Goal: Information Seeking & Learning: Learn about a topic

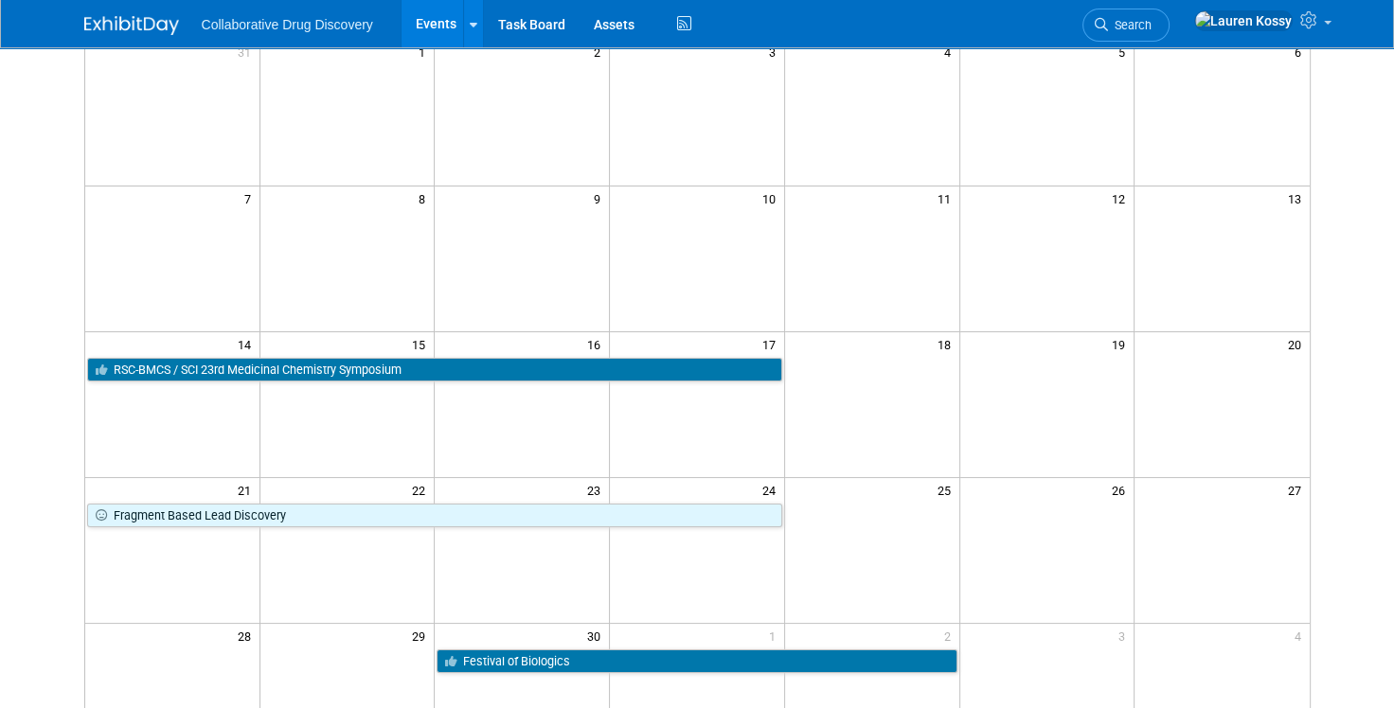
scroll to position [173, 0]
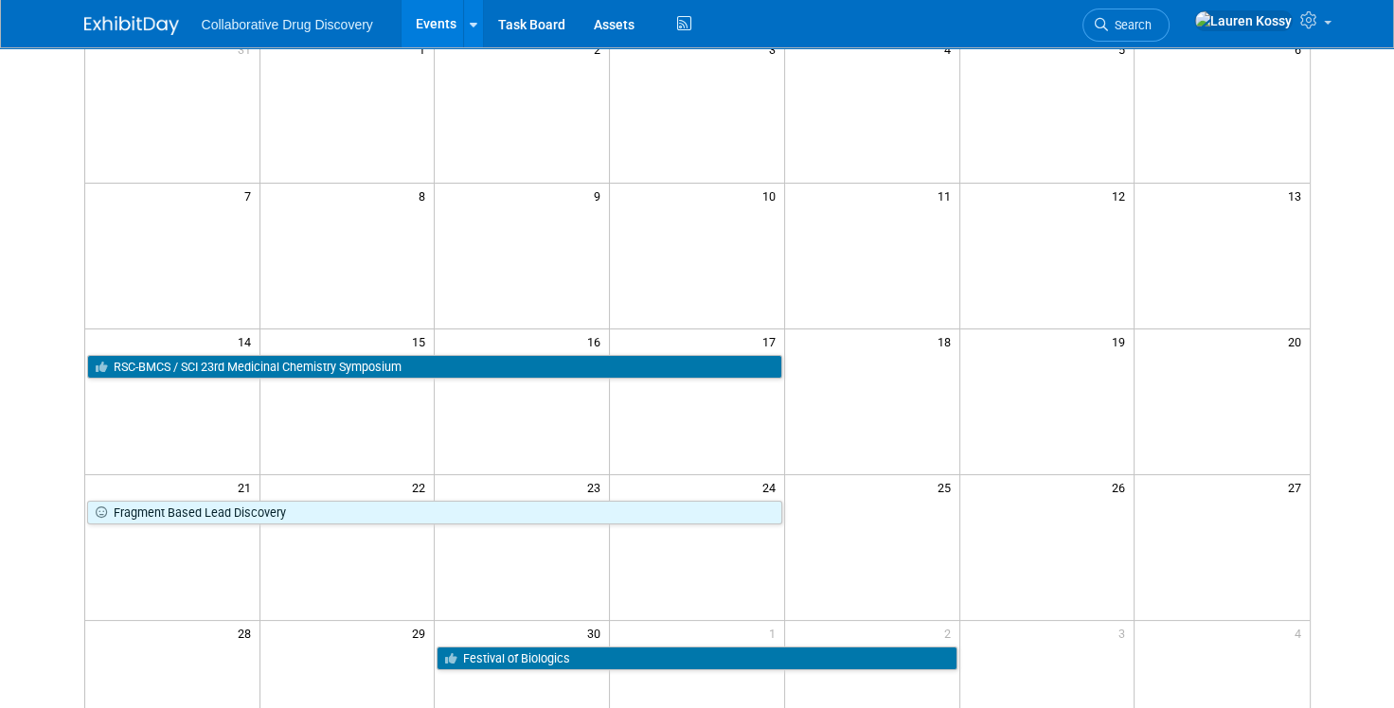
click at [417, 381] on td at bounding box center [346, 401] width 175 height 146
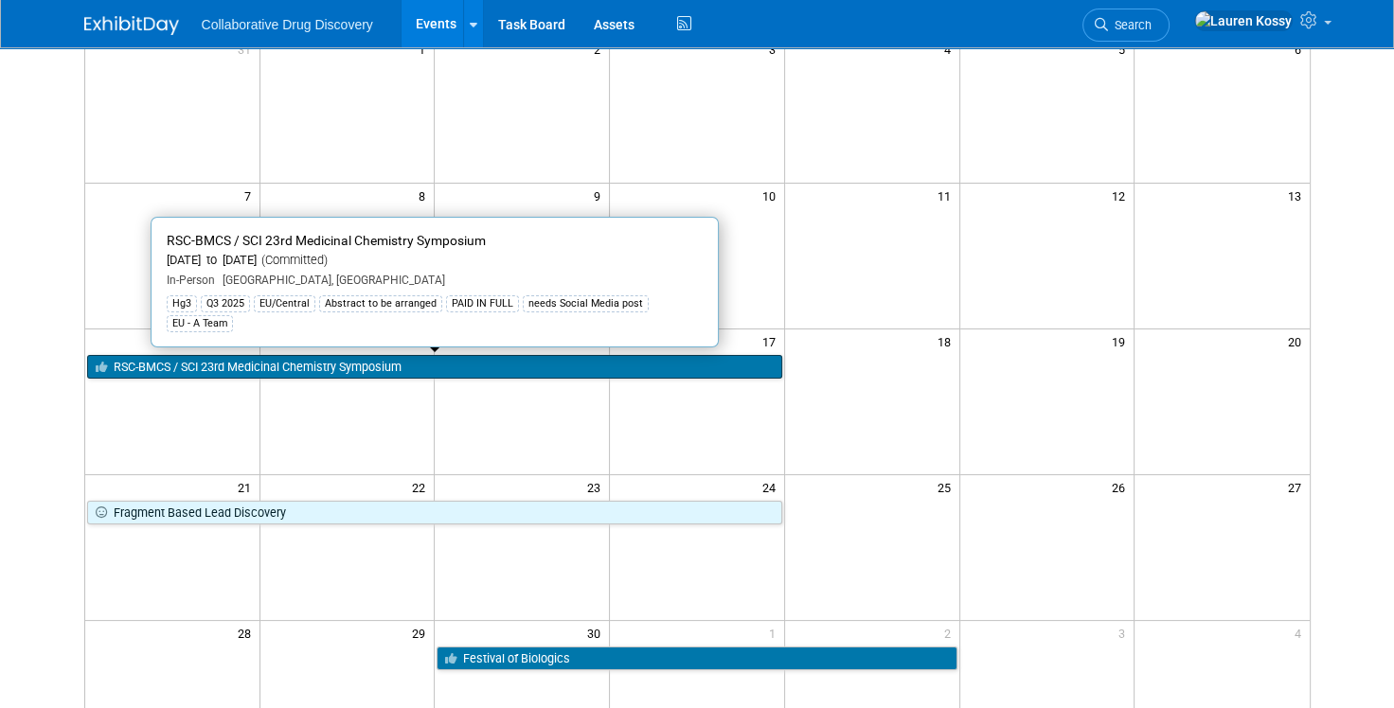
click at [424, 372] on link "RSC-BMCS / SCI 23rd Medicinal Chemistry Symposium" at bounding box center [434, 367] width 695 height 25
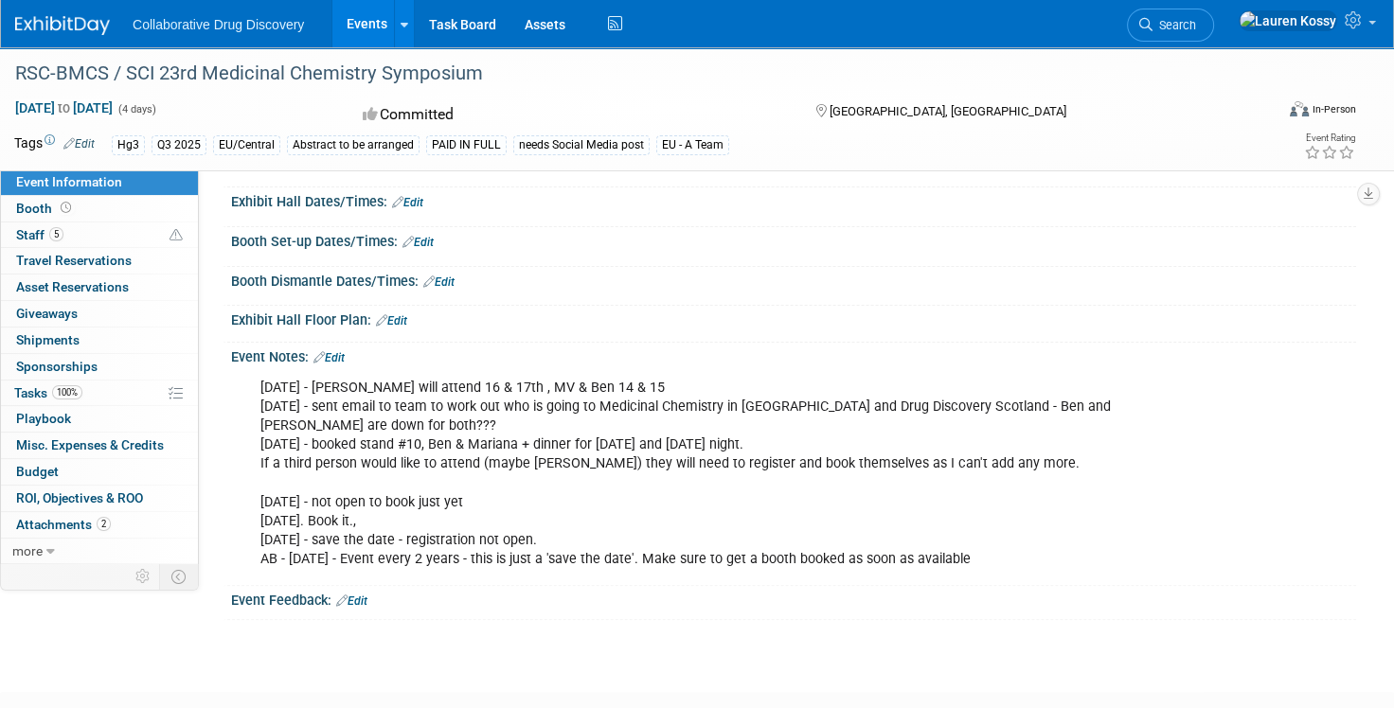
scroll to position [490, 0]
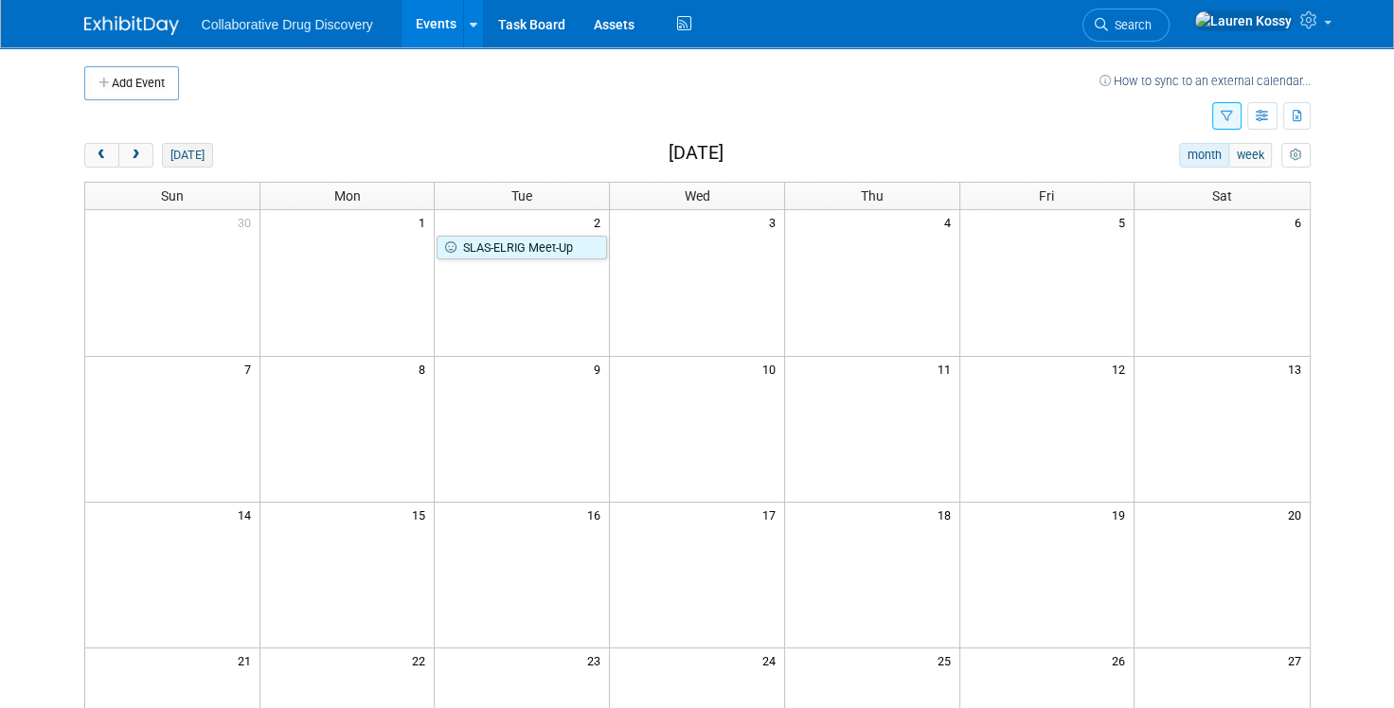
click at [182, 146] on button "today" at bounding box center [187, 155] width 50 height 25
click at [137, 160] on span "next" at bounding box center [136, 156] width 14 height 12
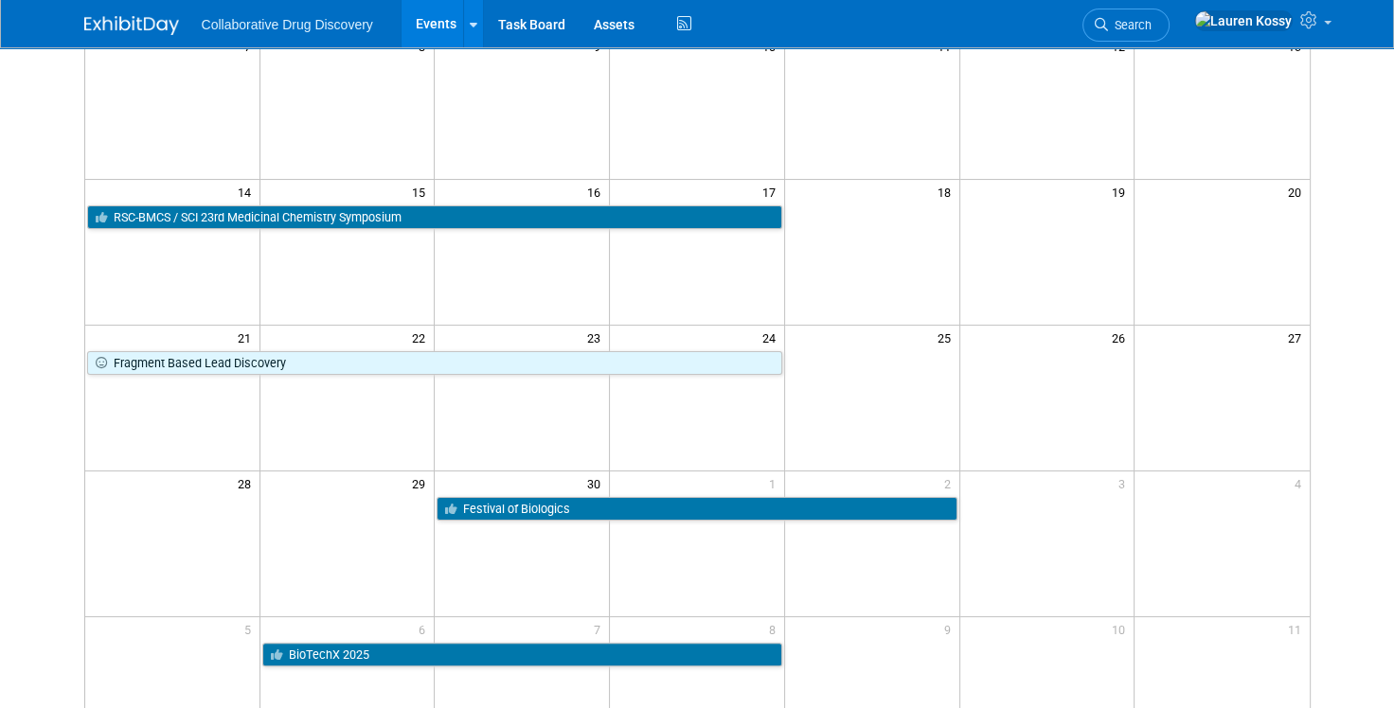
scroll to position [304, 0]
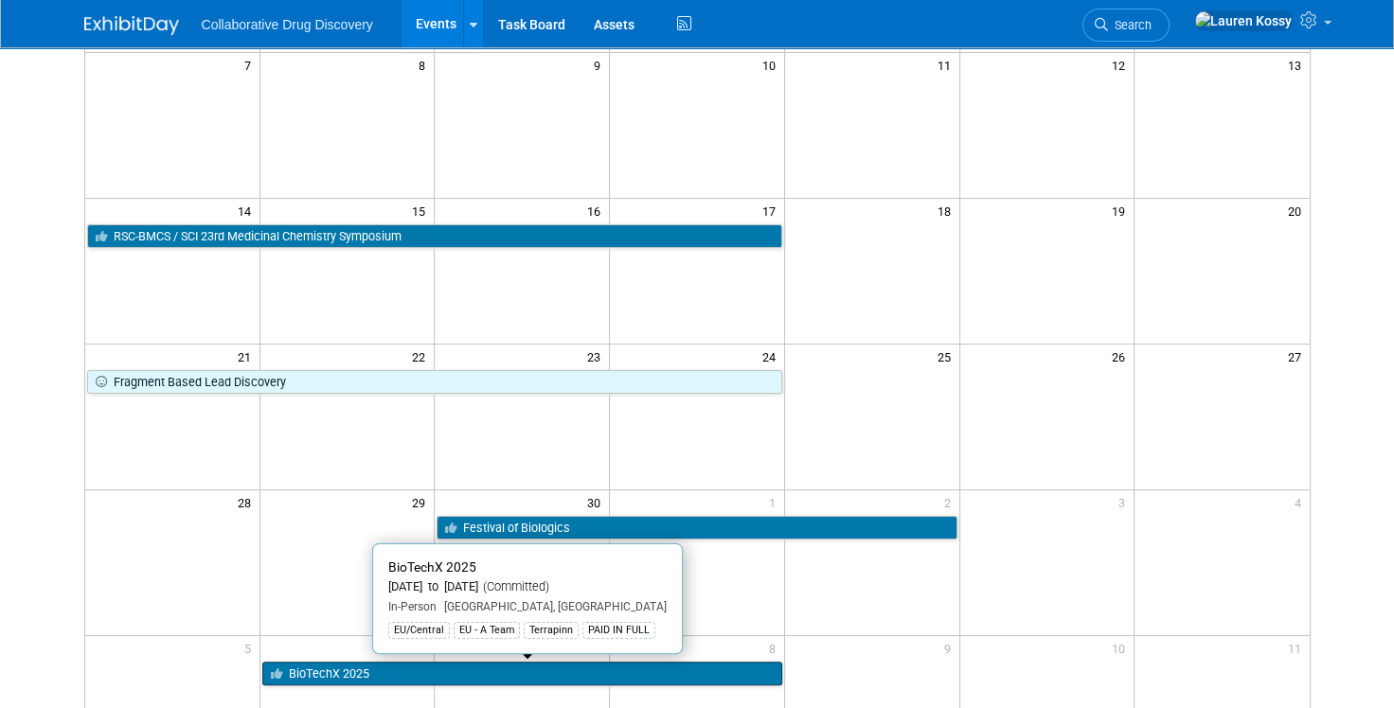
click at [392, 673] on link "BioTechX 2025" at bounding box center [522, 674] width 520 height 25
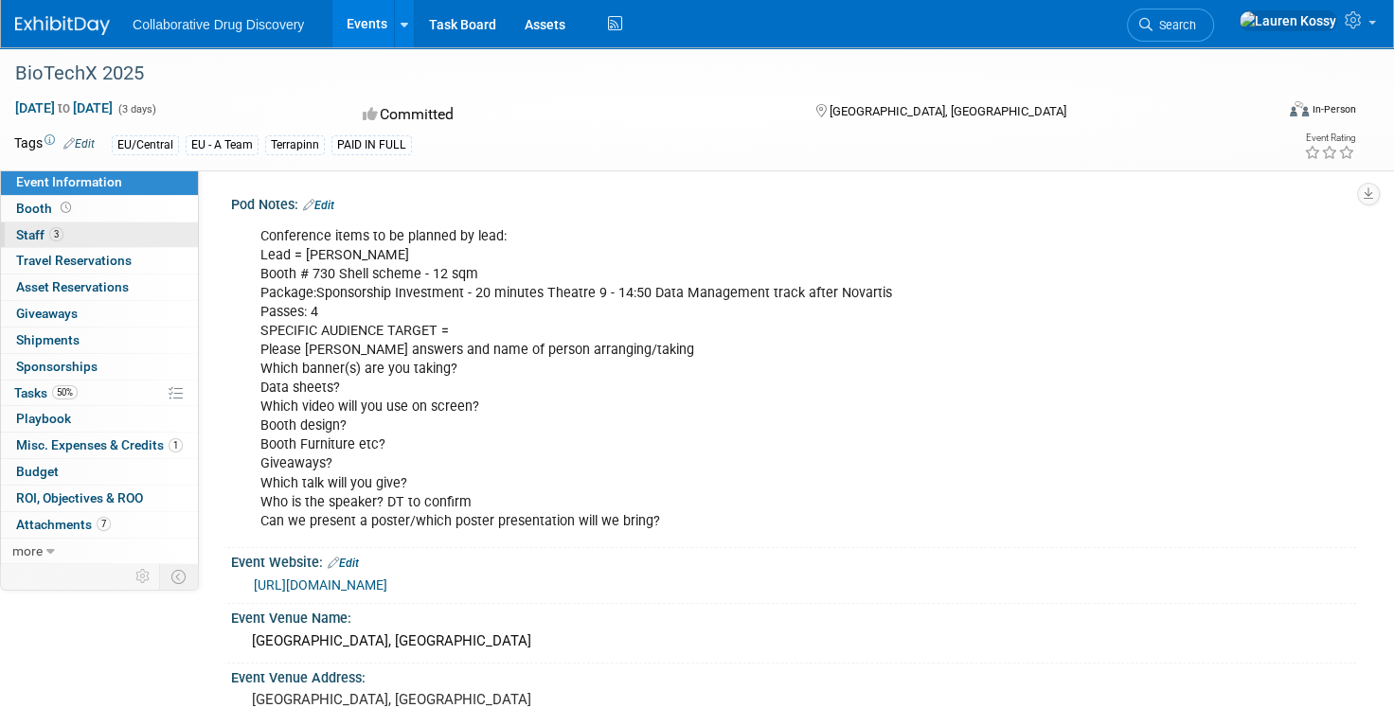
click at [54, 223] on link "3 Staff 3" at bounding box center [99, 235] width 197 height 26
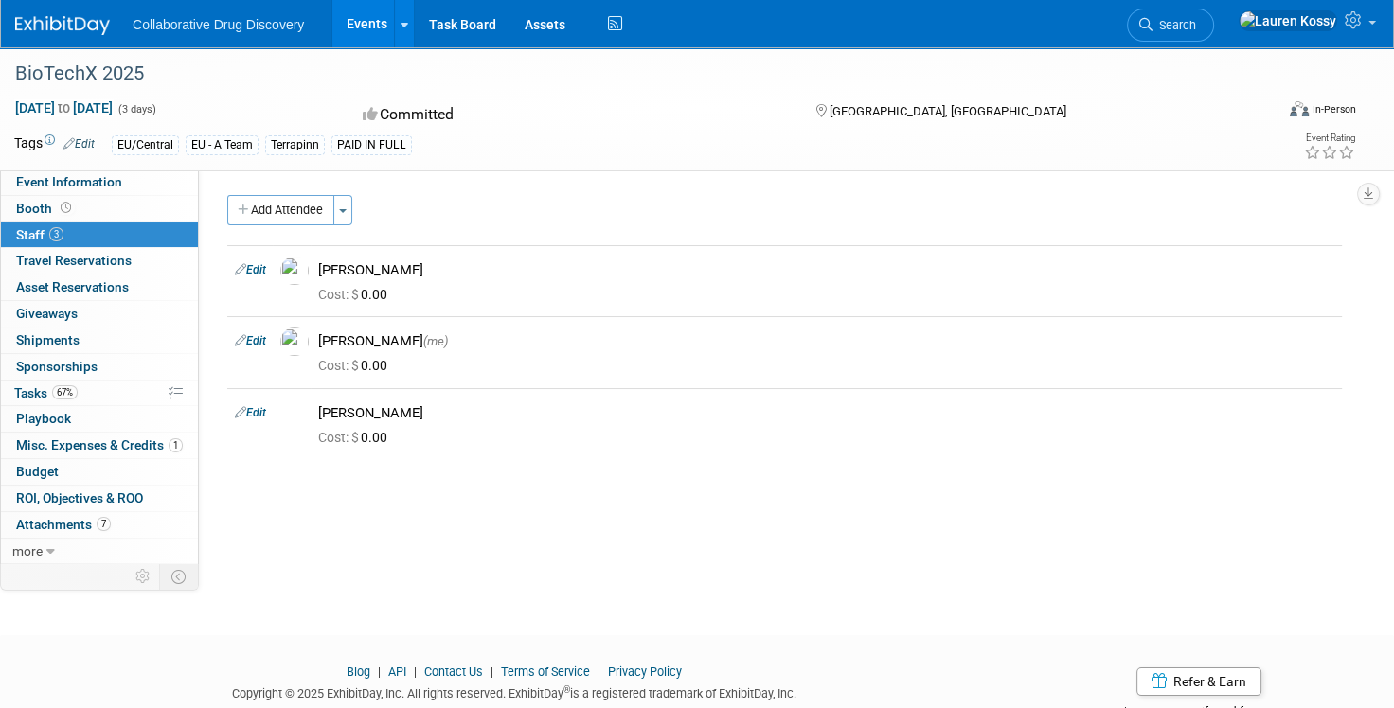
click at [382, 31] on link "Events" at bounding box center [366, 23] width 69 height 47
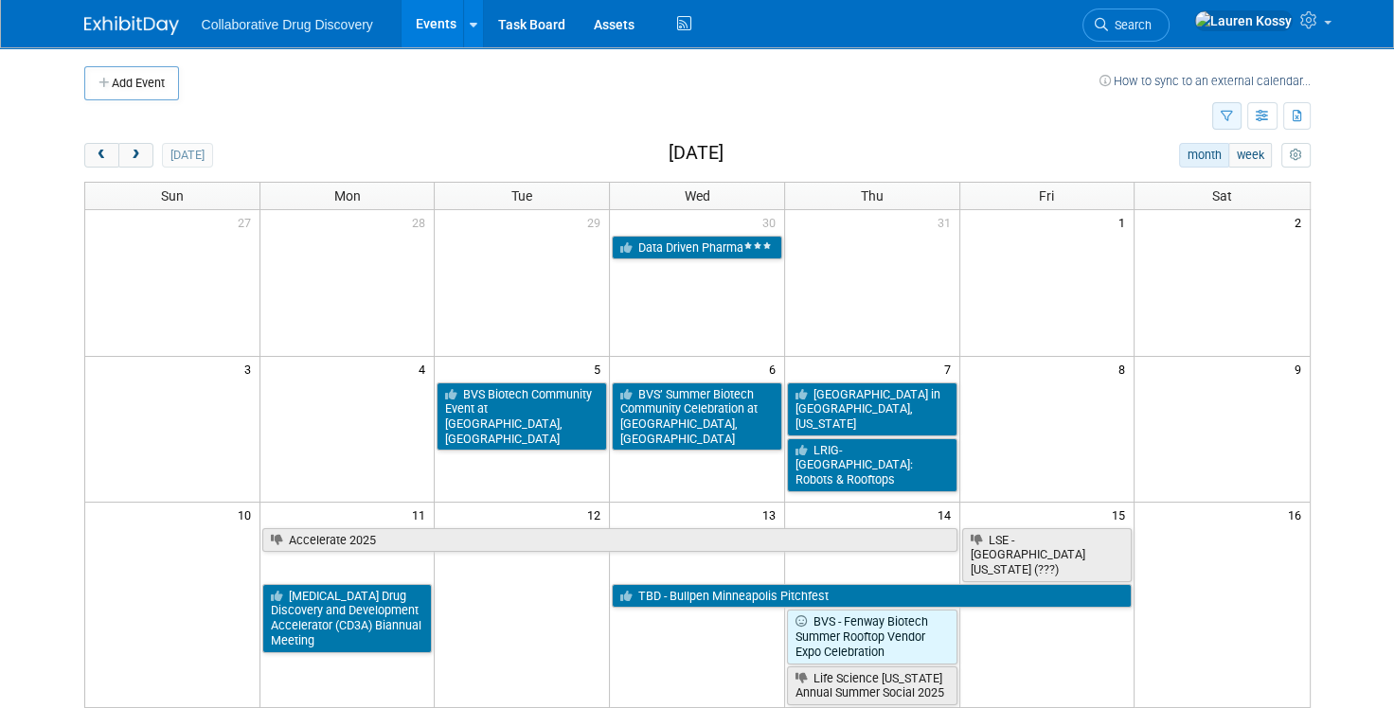
click at [1222, 127] on button "button" at bounding box center [1226, 115] width 29 height 27
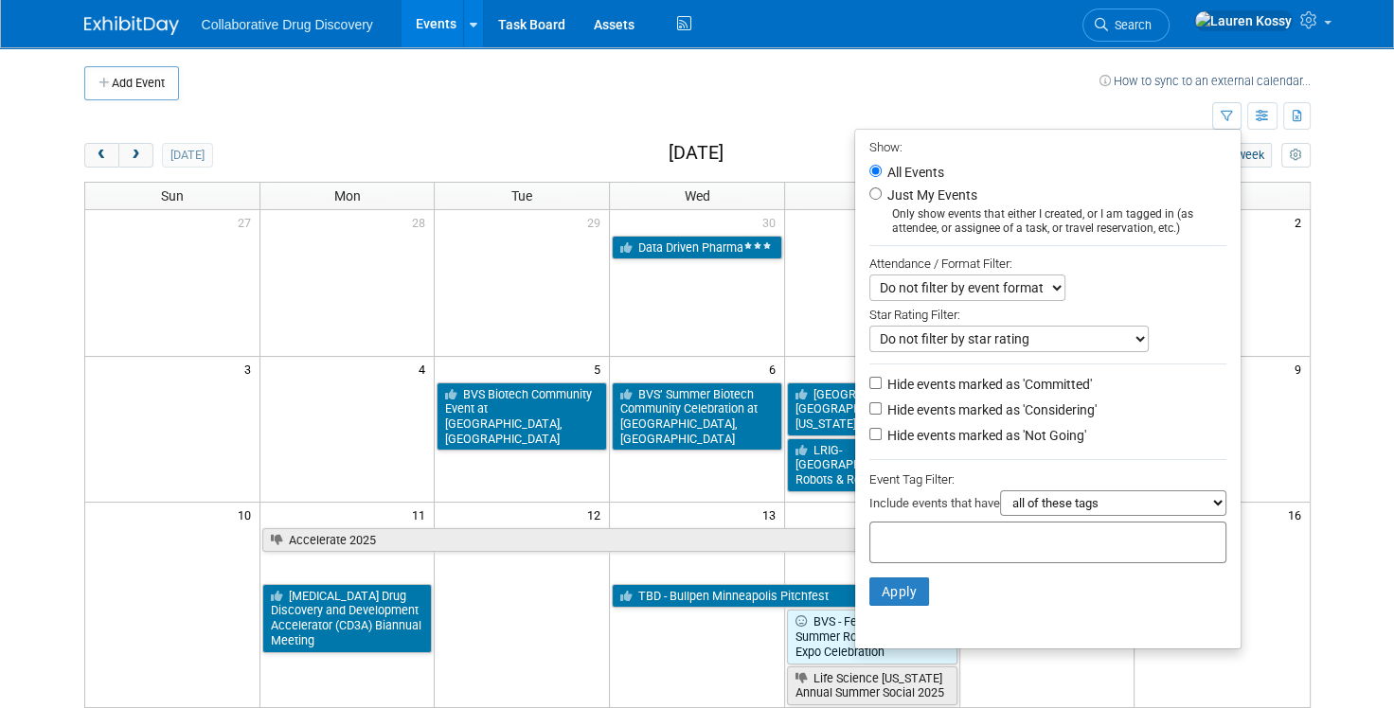
click at [1036, 543] on div at bounding box center [1047, 543] width 357 height 42
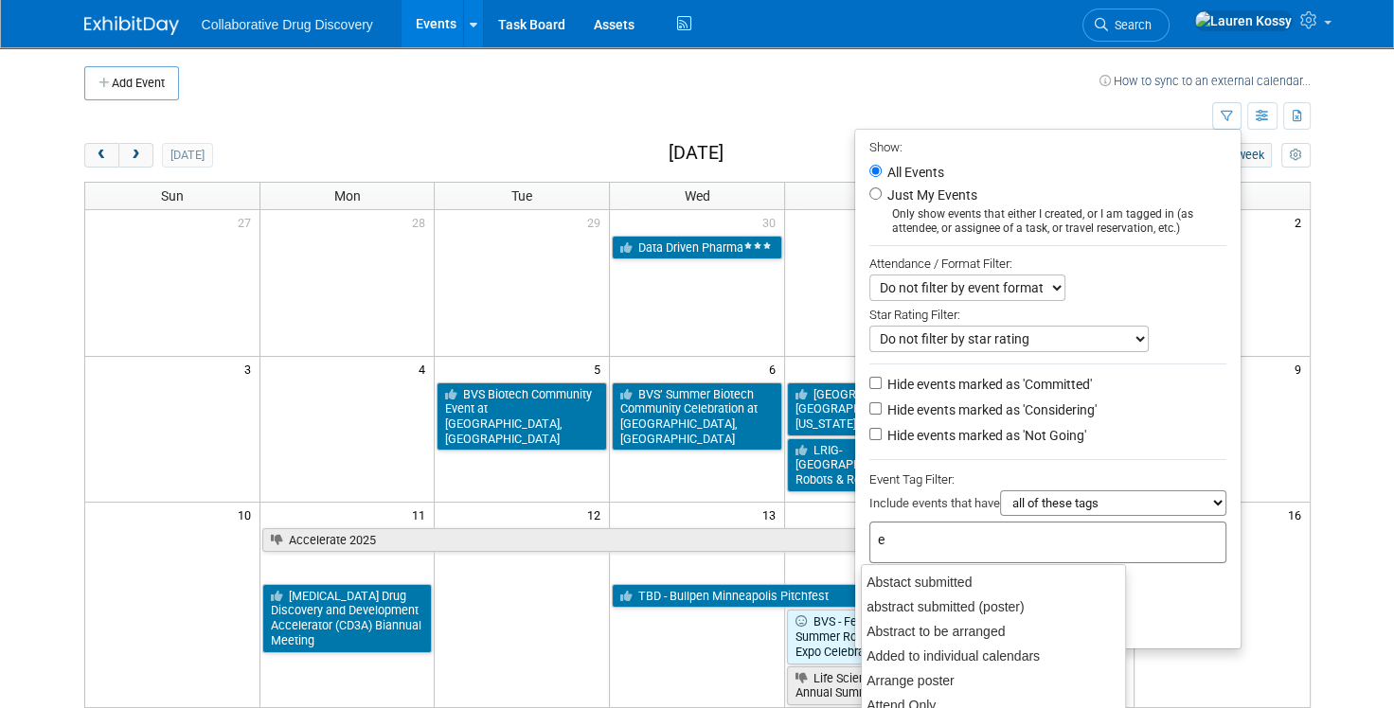
type input "eu"
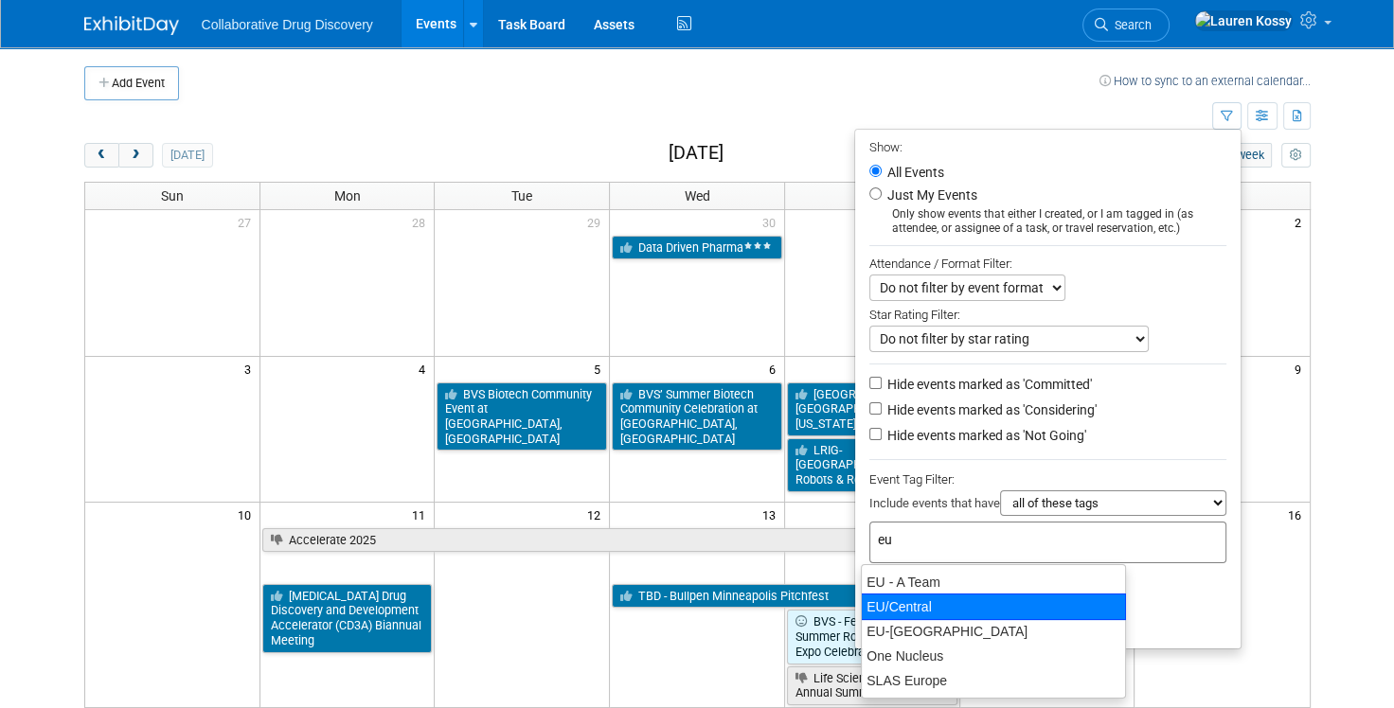
click at [934, 605] on div "EU/Central" at bounding box center [993, 607] width 265 height 27
type input "EU/Central"
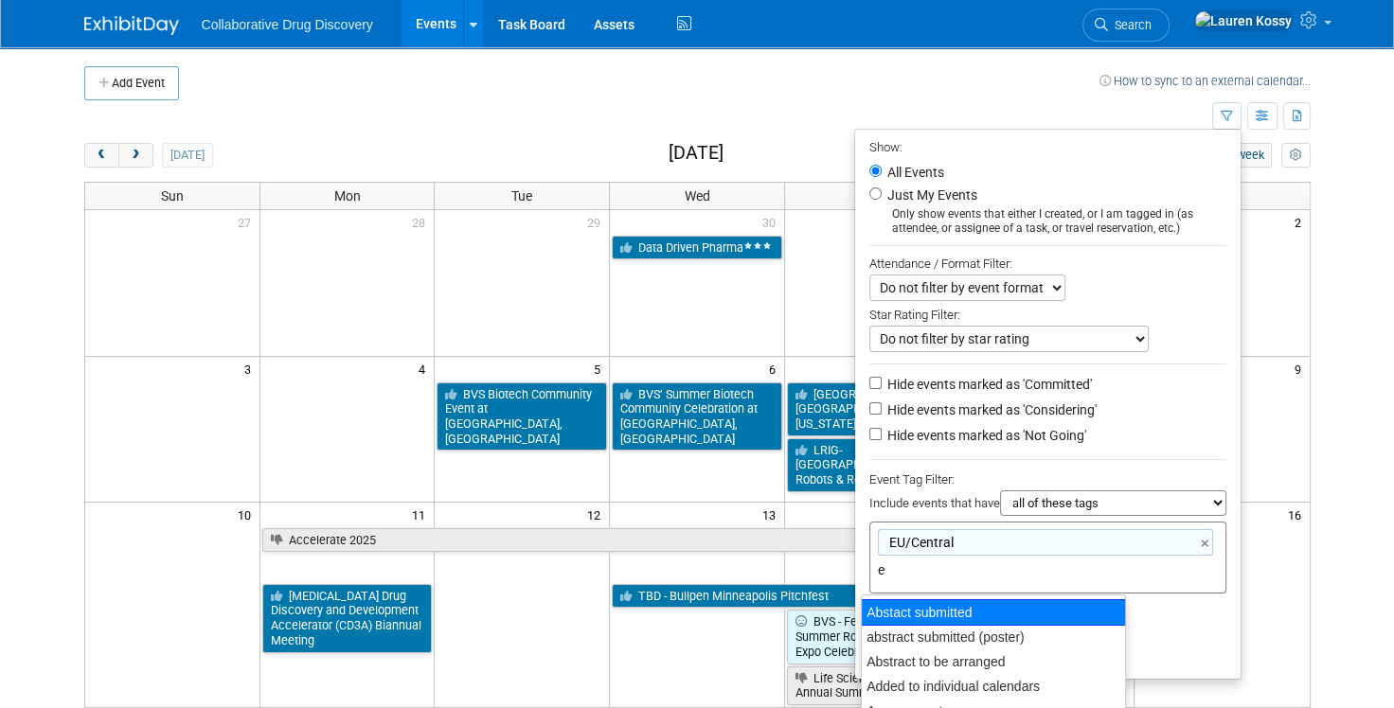
type input "eu"
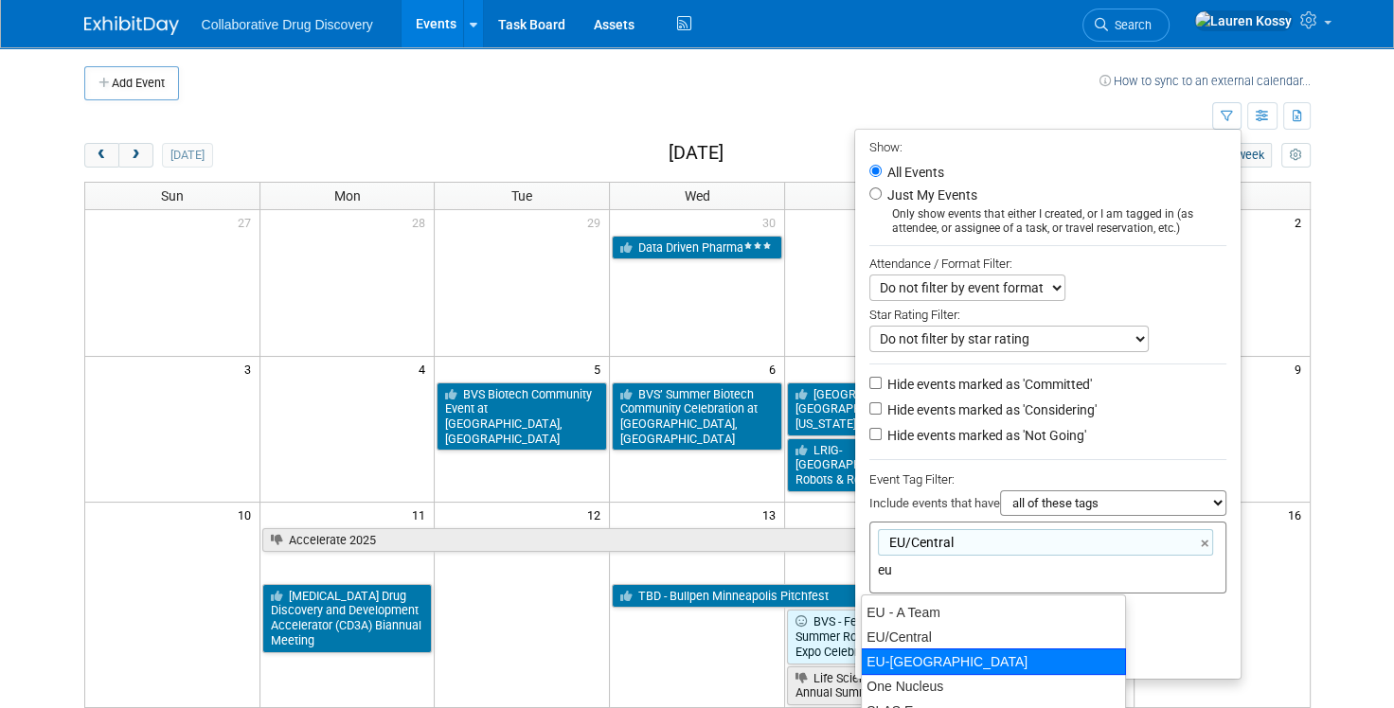
click at [979, 653] on div "EU-[GEOGRAPHIC_DATA]" at bounding box center [993, 661] width 265 height 27
type input "EU/[GEOGRAPHIC_DATA], [GEOGRAPHIC_DATA]-[GEOGRAPHIC_DATA]"
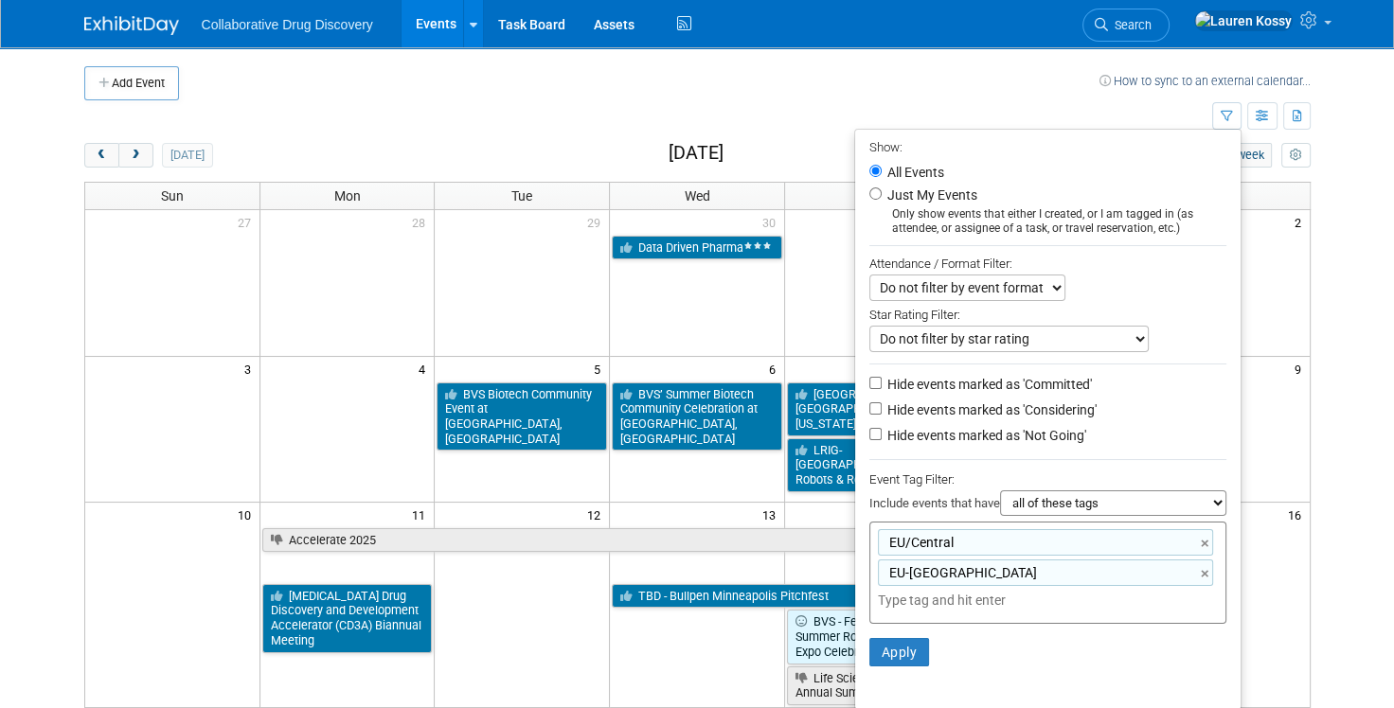
click at [1073, 503] on select "all of these tags any one of these tags only and exactly these specific tags" at bounding box center [1113, 503] width 226 height 26
select select "any"
click at [880, 650] on button "Apply" at bounding box center [899, 652] width 61 height 28
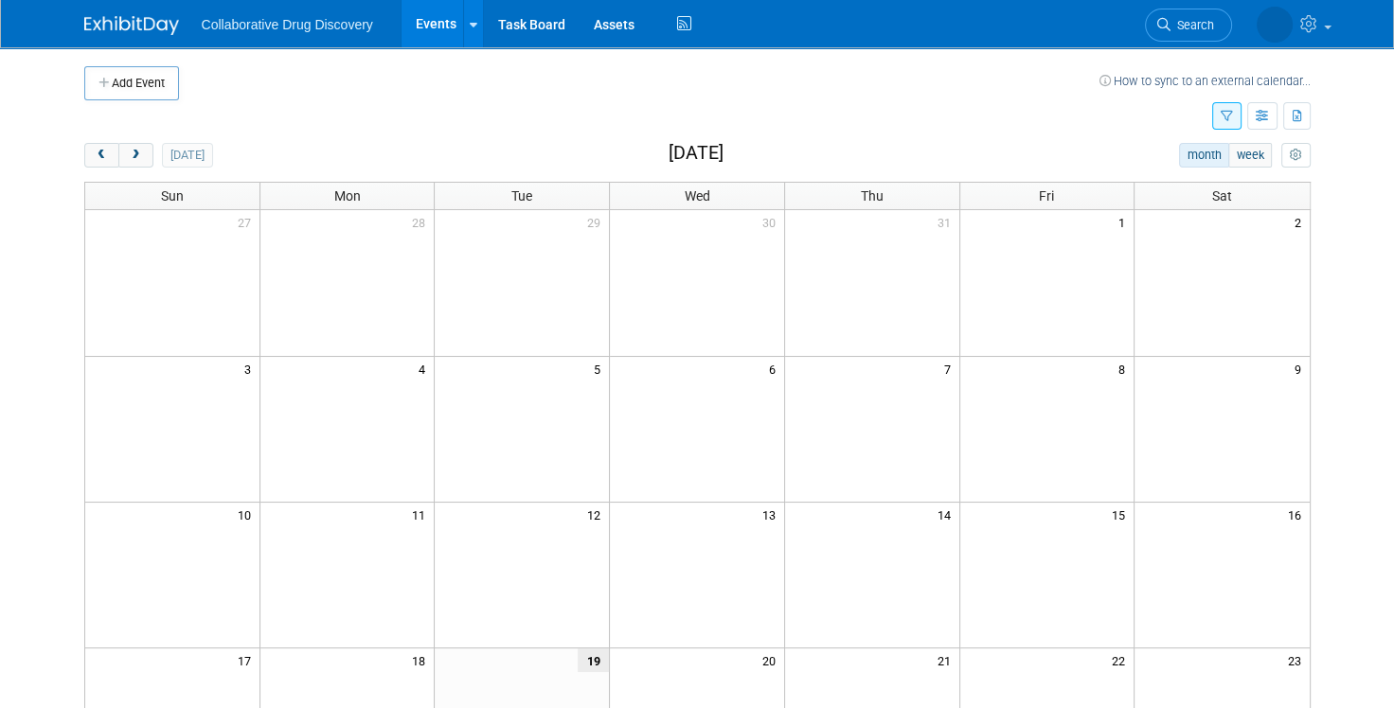
click at [1225, 121] on icon "button" at bounding box center [1226, 117] width 12 height 12
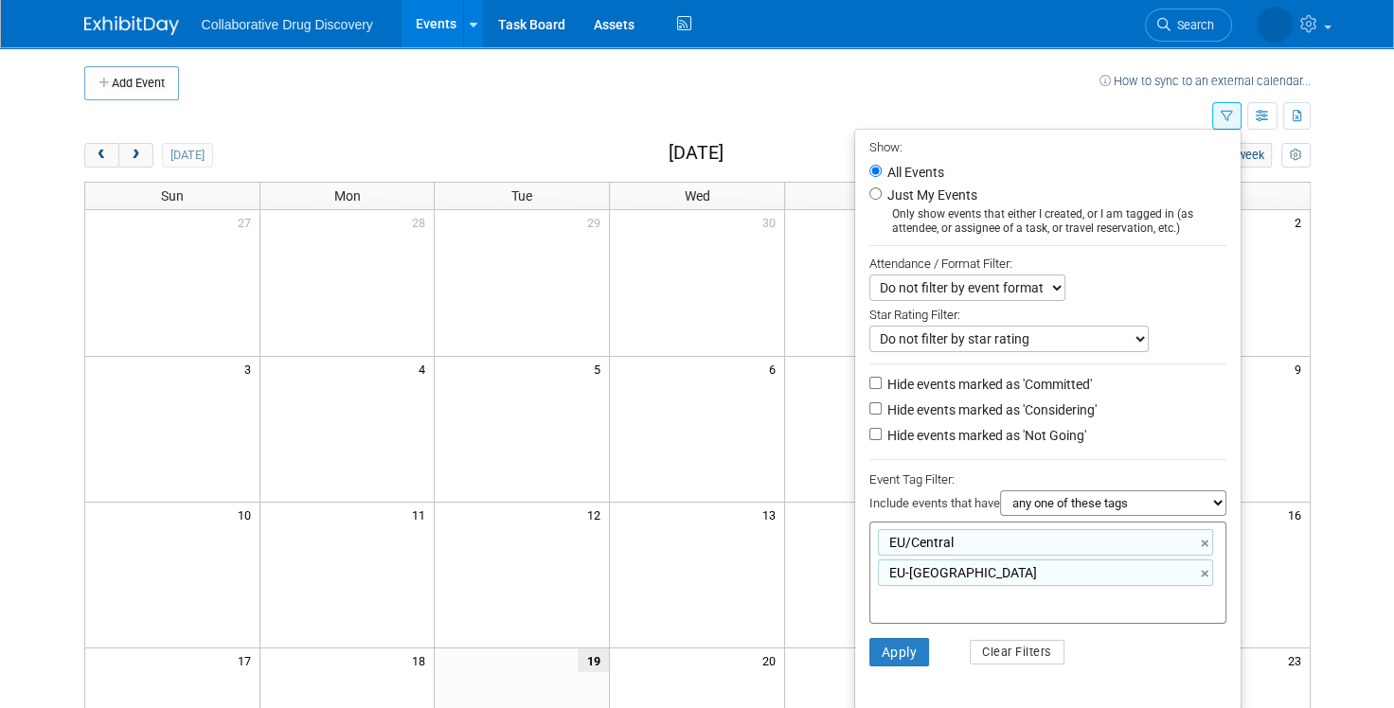
click at [993, 593] on input "text" at bounding box center [953, 600] width 151 height 19
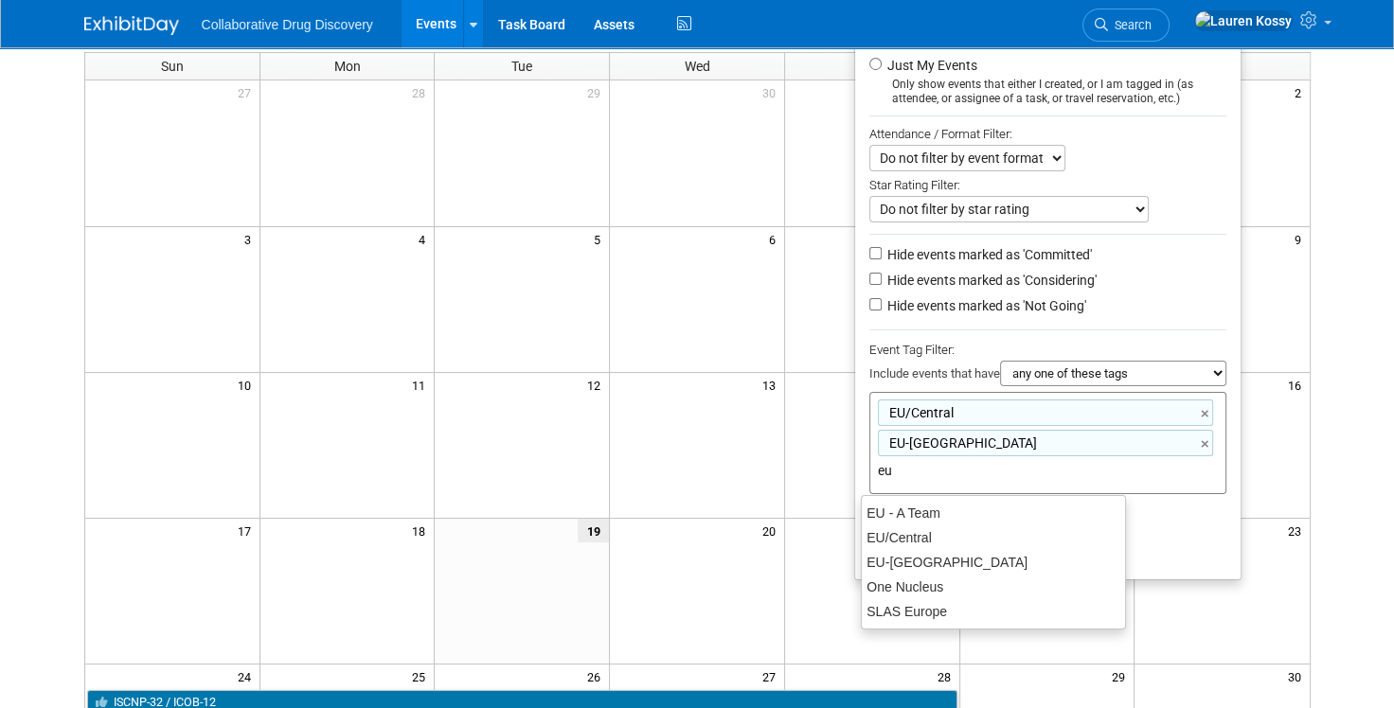
scroll to position [133, 0]
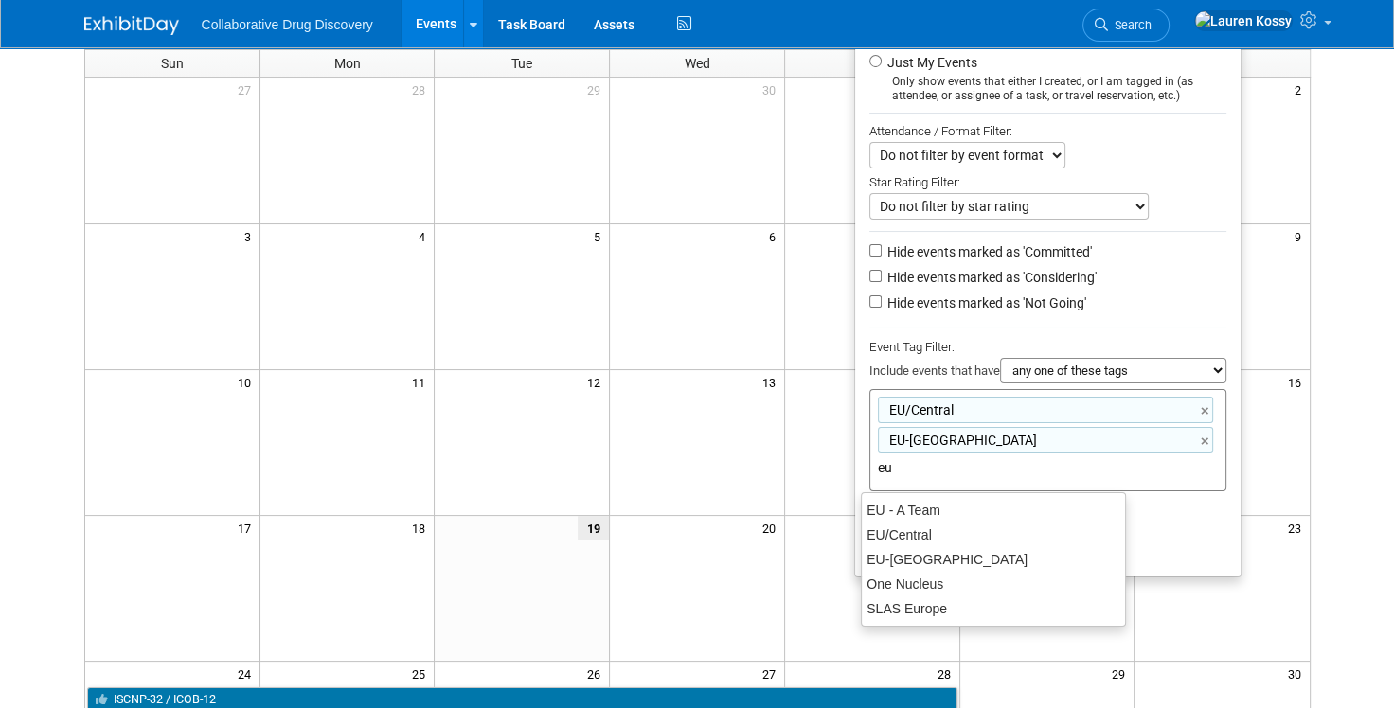
type input "eu"
click at [1181, 535] on li "Apply Clear Filters" at bounding box center [1047, 519] width 385 height 57
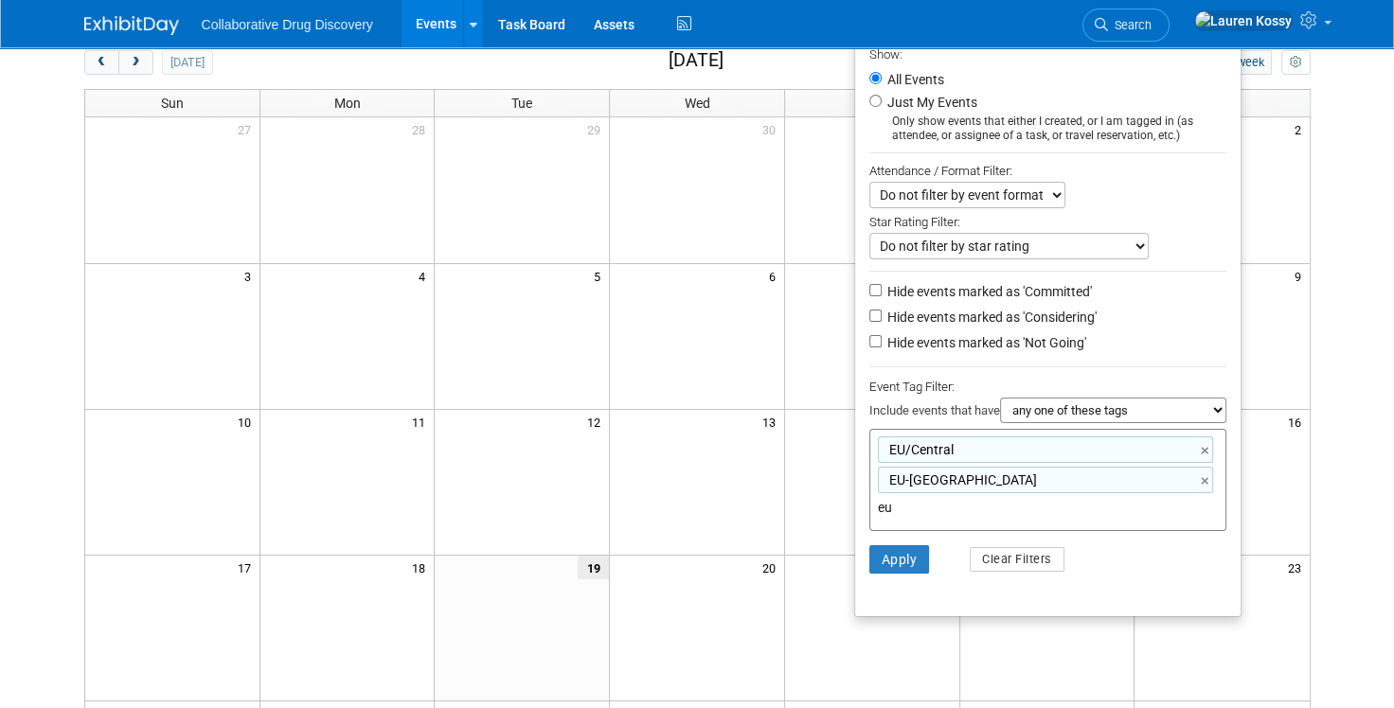
scroll to position [0, 0]
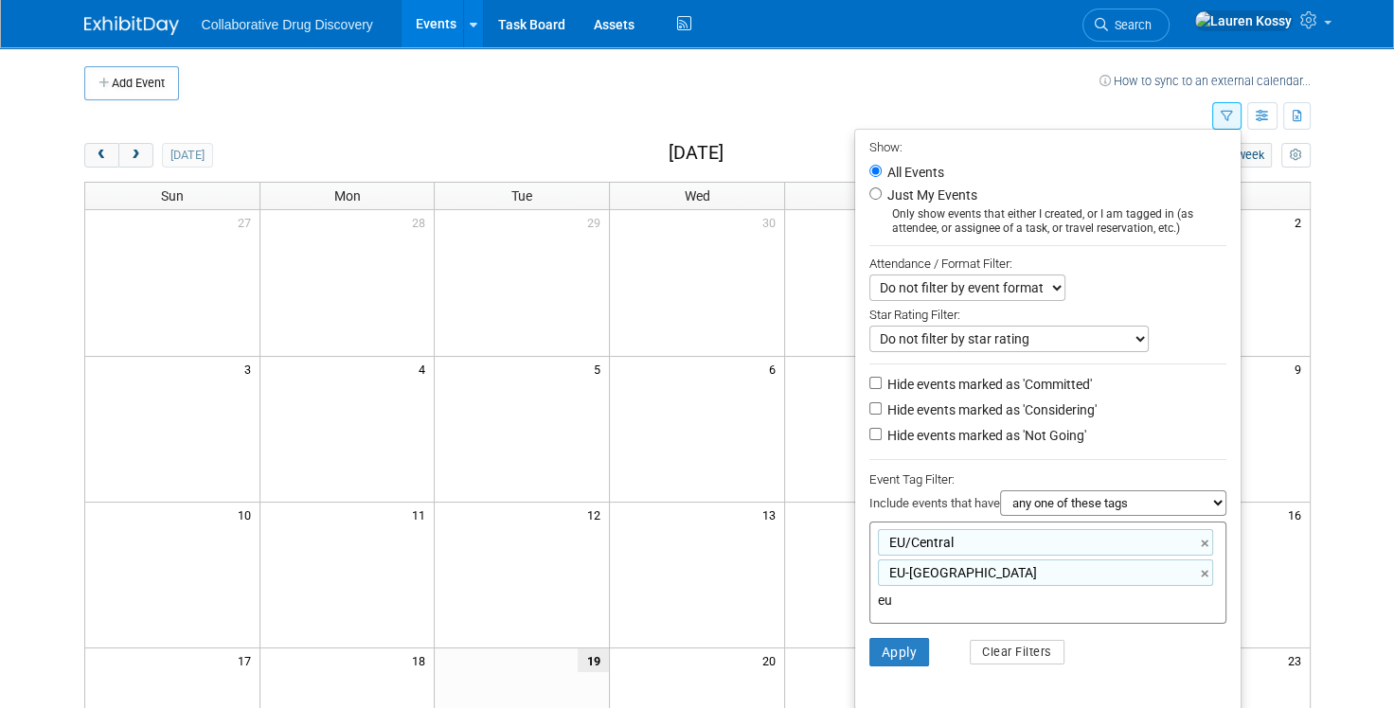
click at [1272, 187] on th "Sat" at bounding box center [1221, 196] width 175 height 27
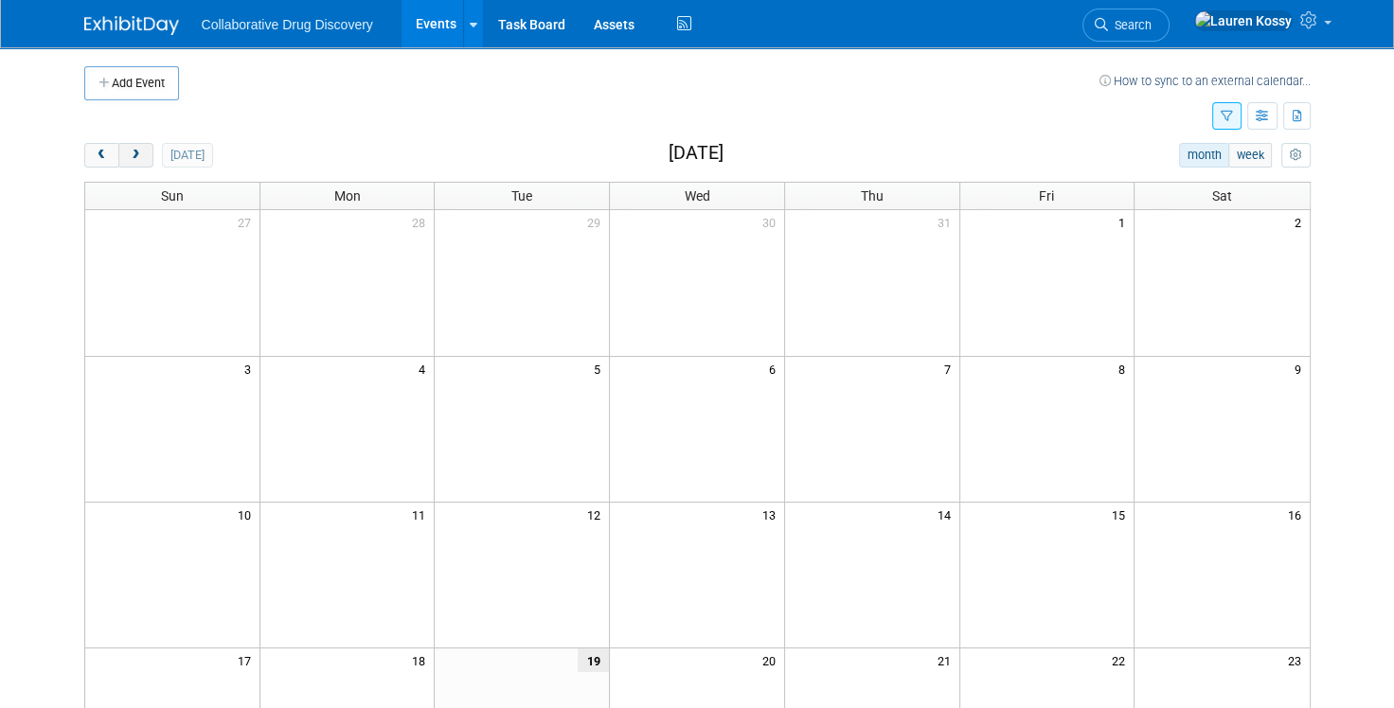
click at [150, 158] on button "next" at bounding box center [135, 155] width 35 height 25
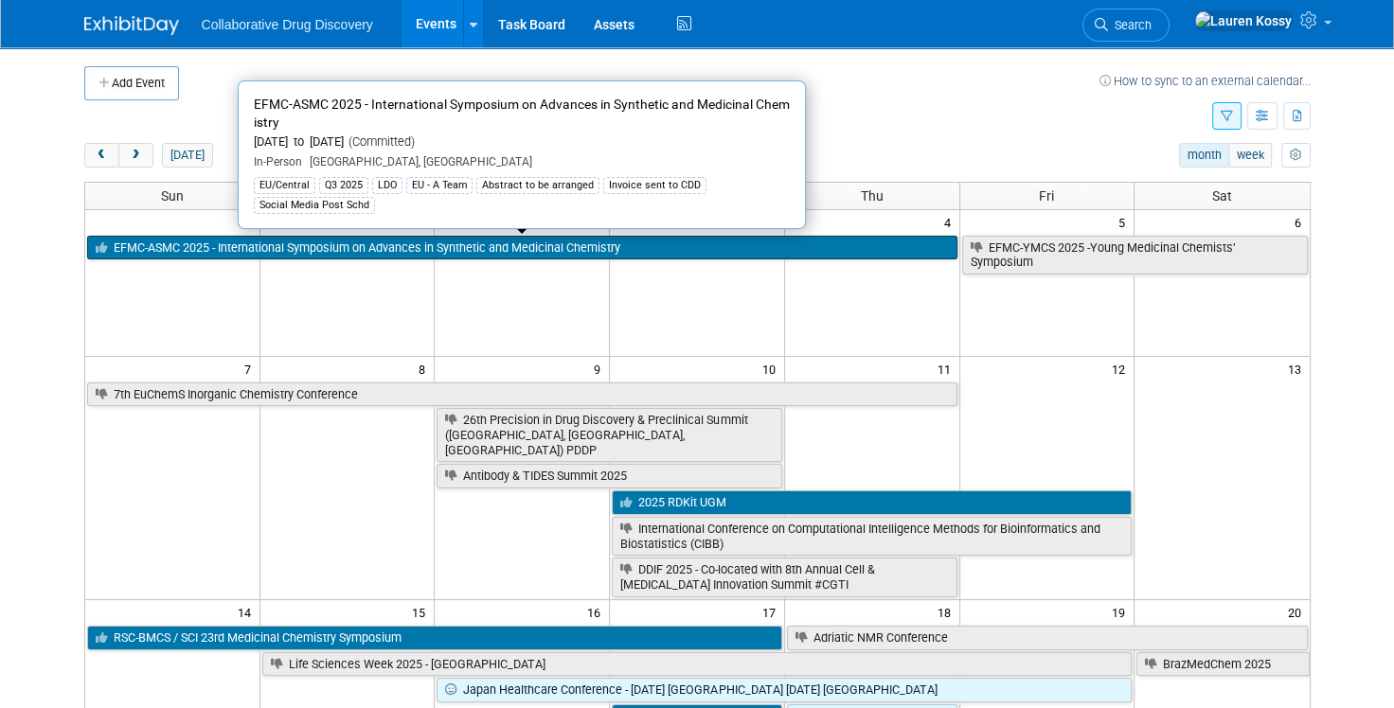
click at [405, 252] on link "EFMC-ASMC 2025 - International Symposium on Advances in Synthetic and Medicinal…" at bounding box center [522, 248] width 870 height 25
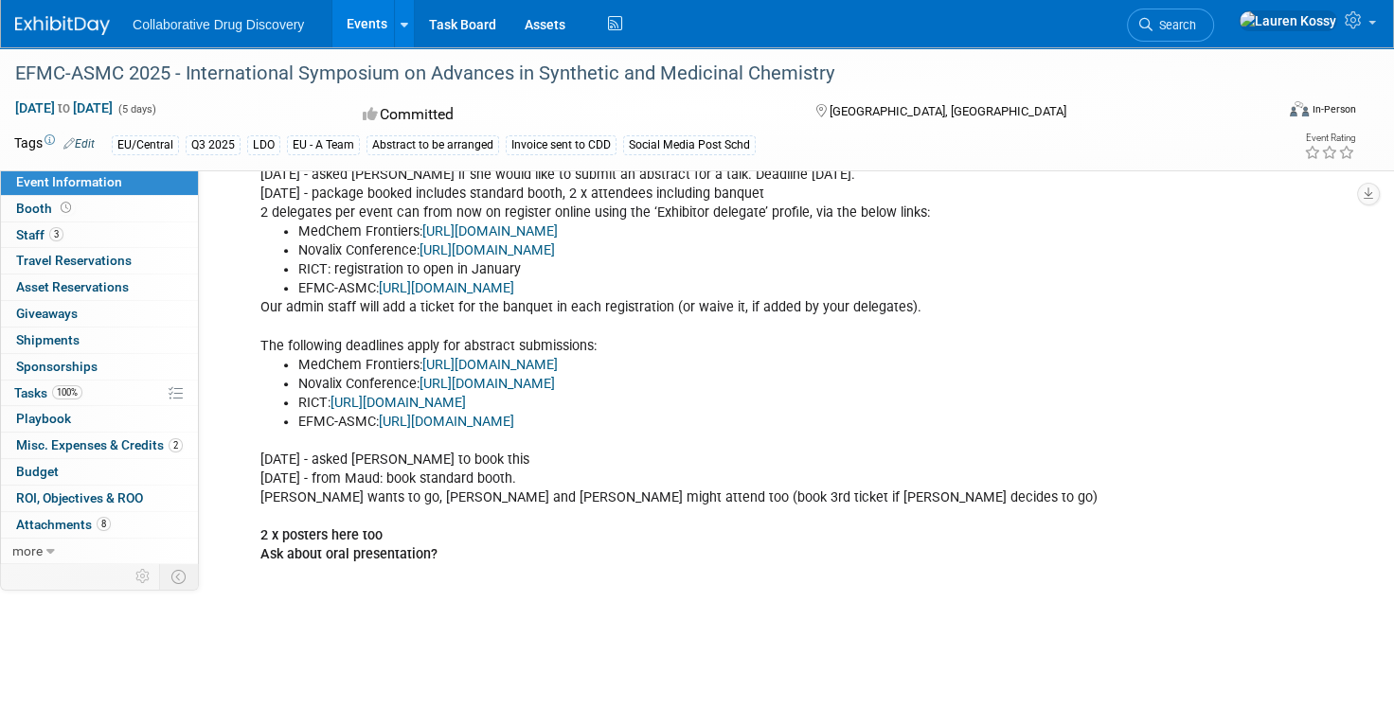
scroll to position [903, 0]
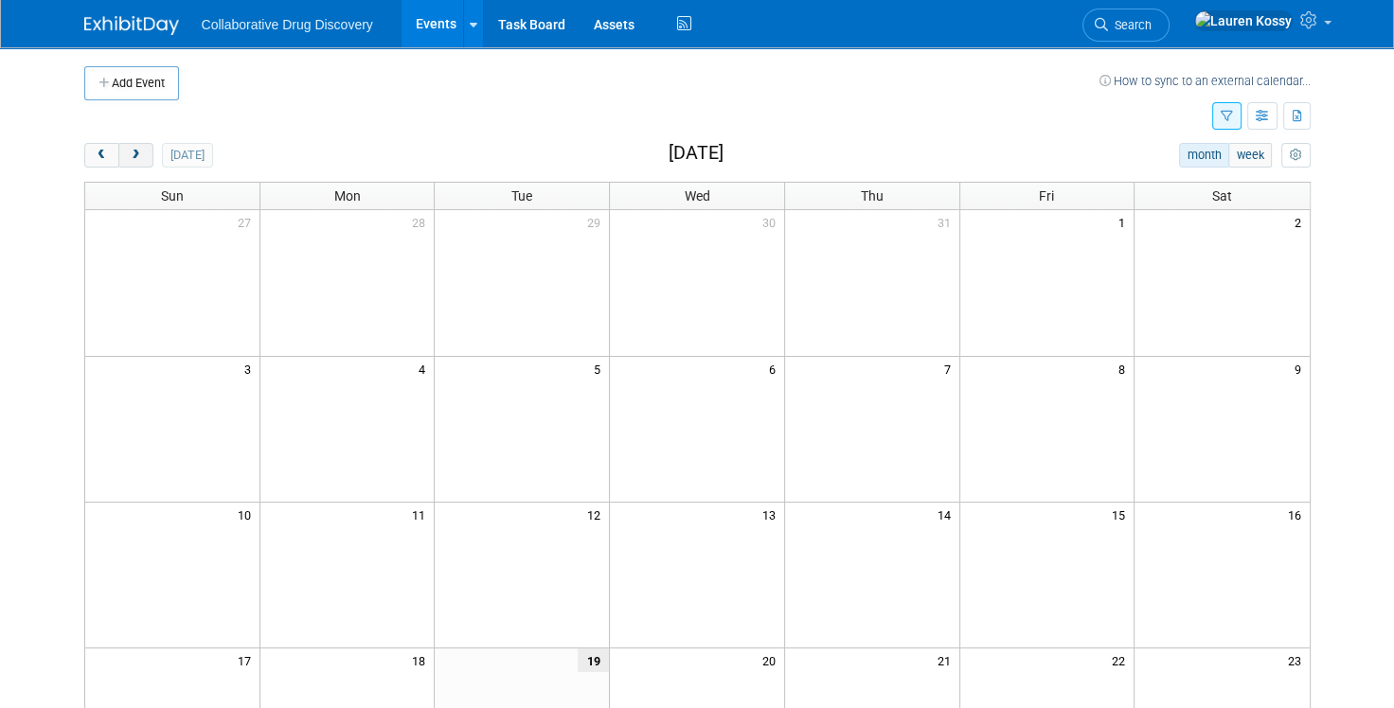
click at [145, 160] on button "next" at bounding box center [135, 155] width 35 height 25
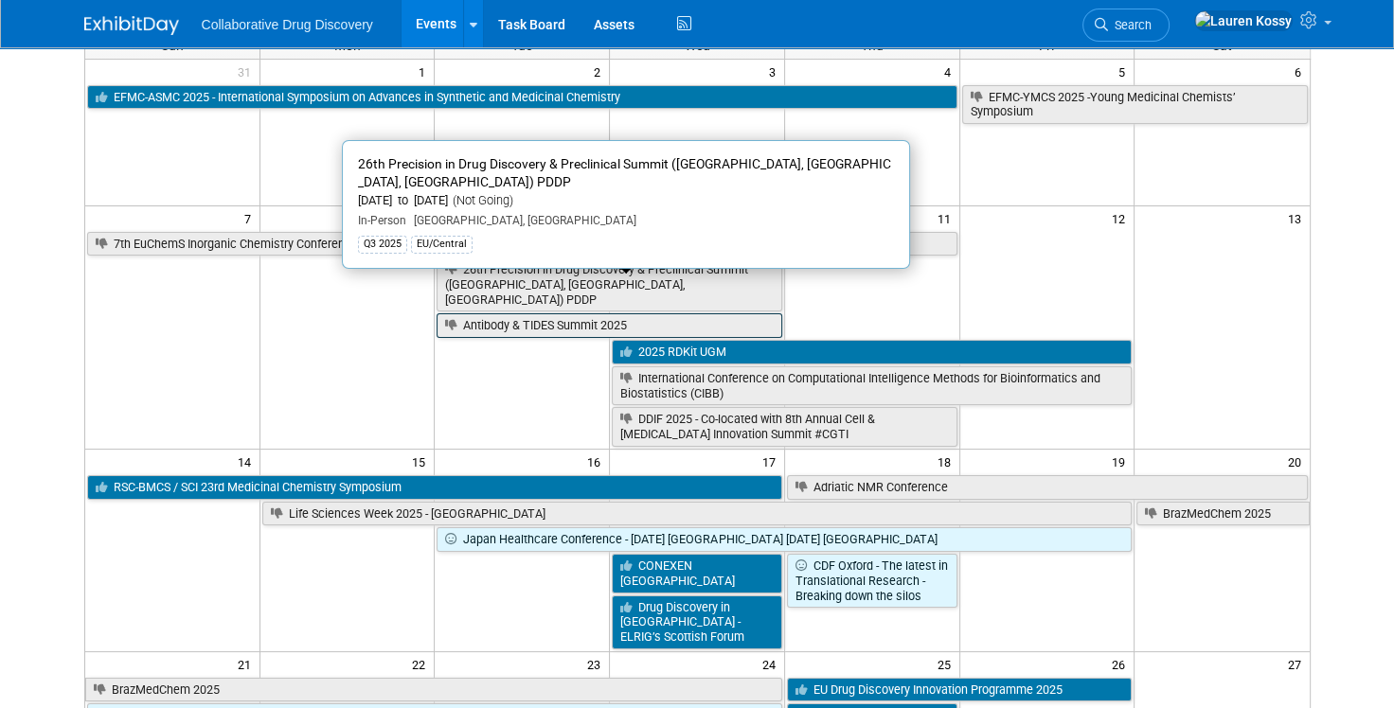
scroll to position [155, 0]
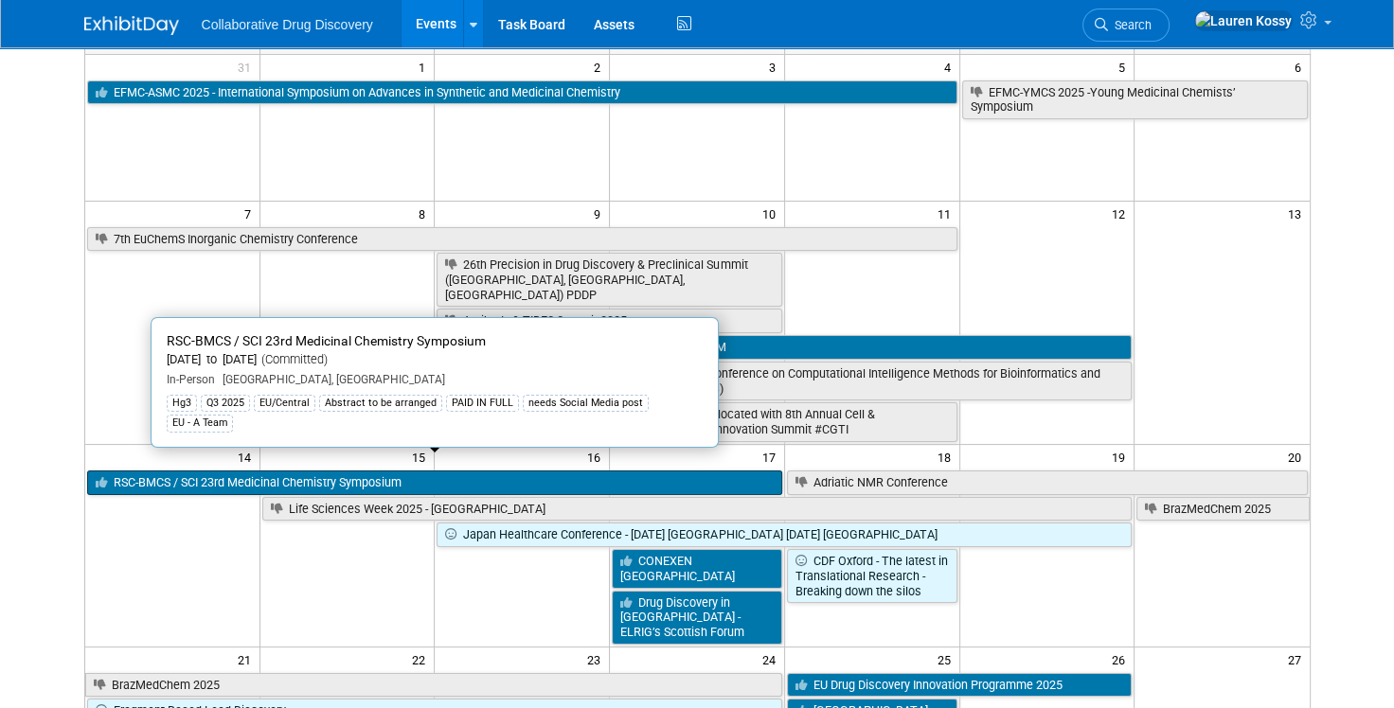
click at [461, 470] on link "RSC-BMCS / SCI 23rd Medicinal Chemistry Symposium" at bounding box center [434, 482] width 695 height 25
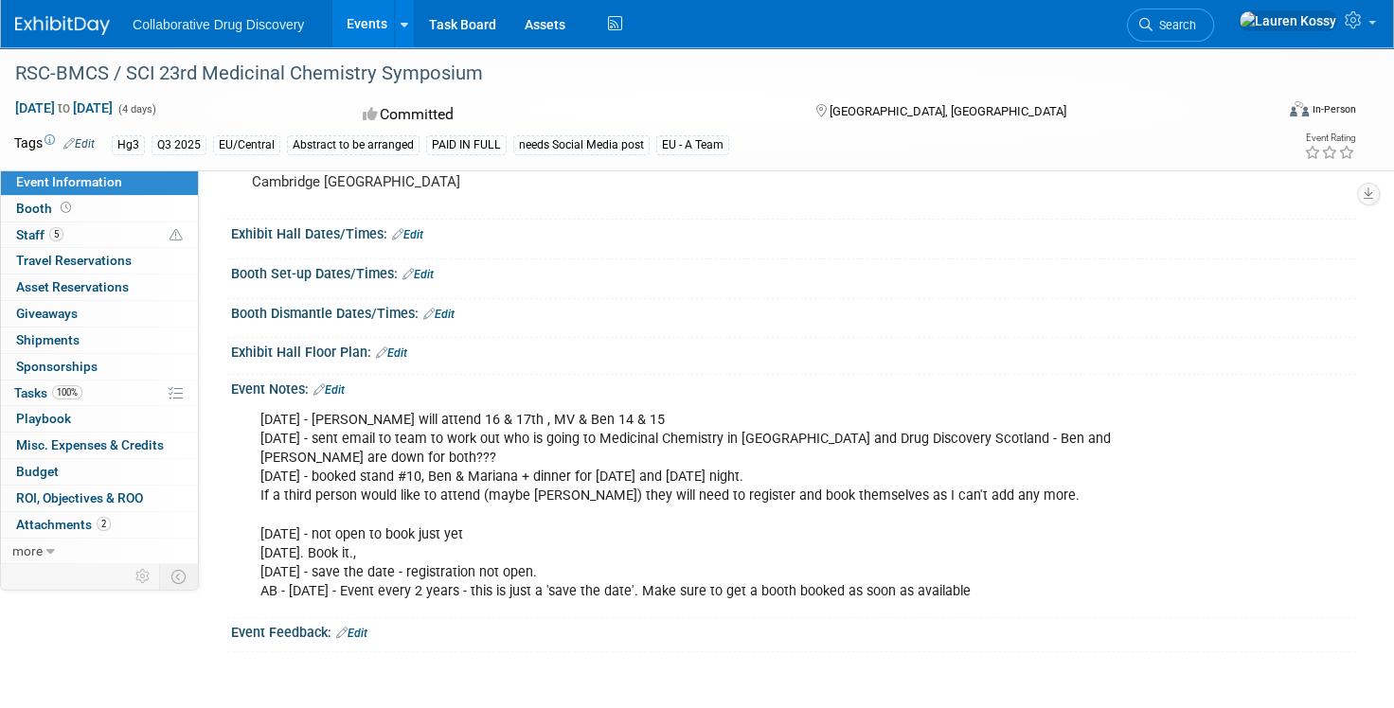
scroll to position [464, 0]
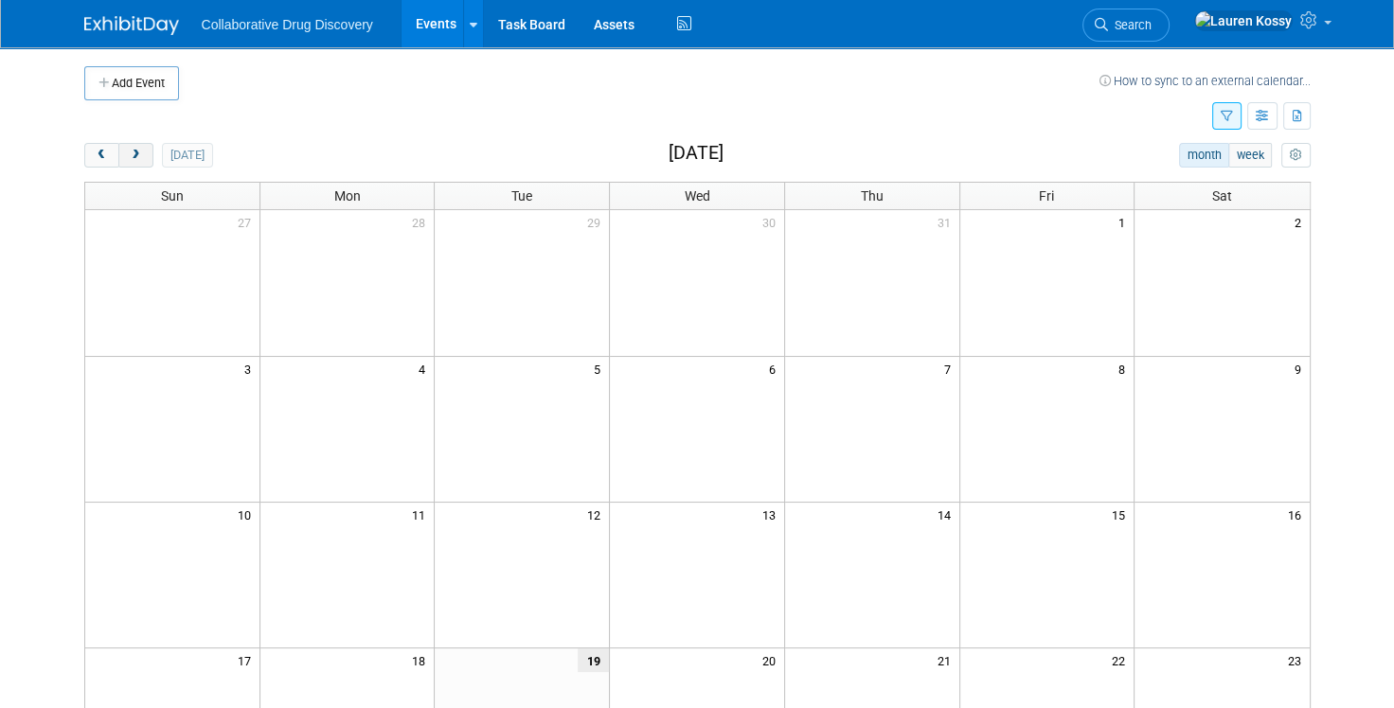
click at [134, 153] on span "next" at bounding box center [136, 156] width 14 height 12
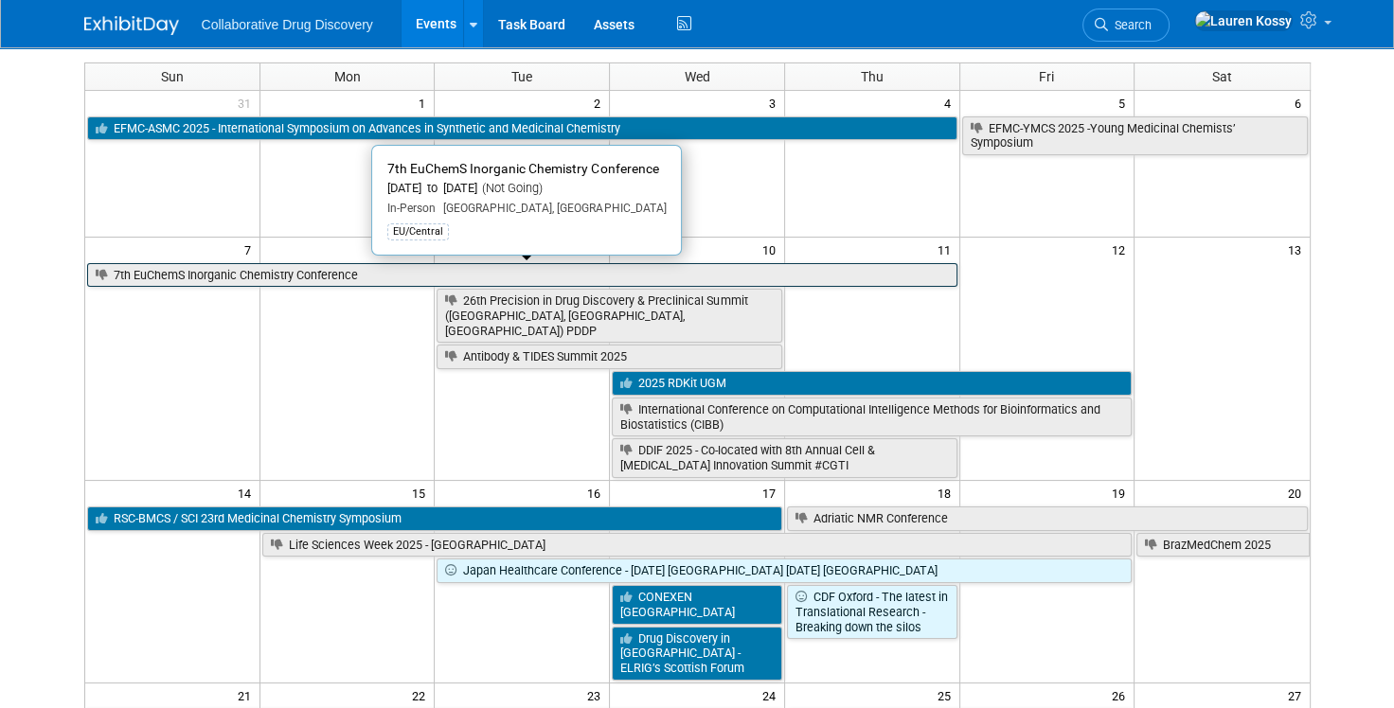
scroll to position [118, 0]
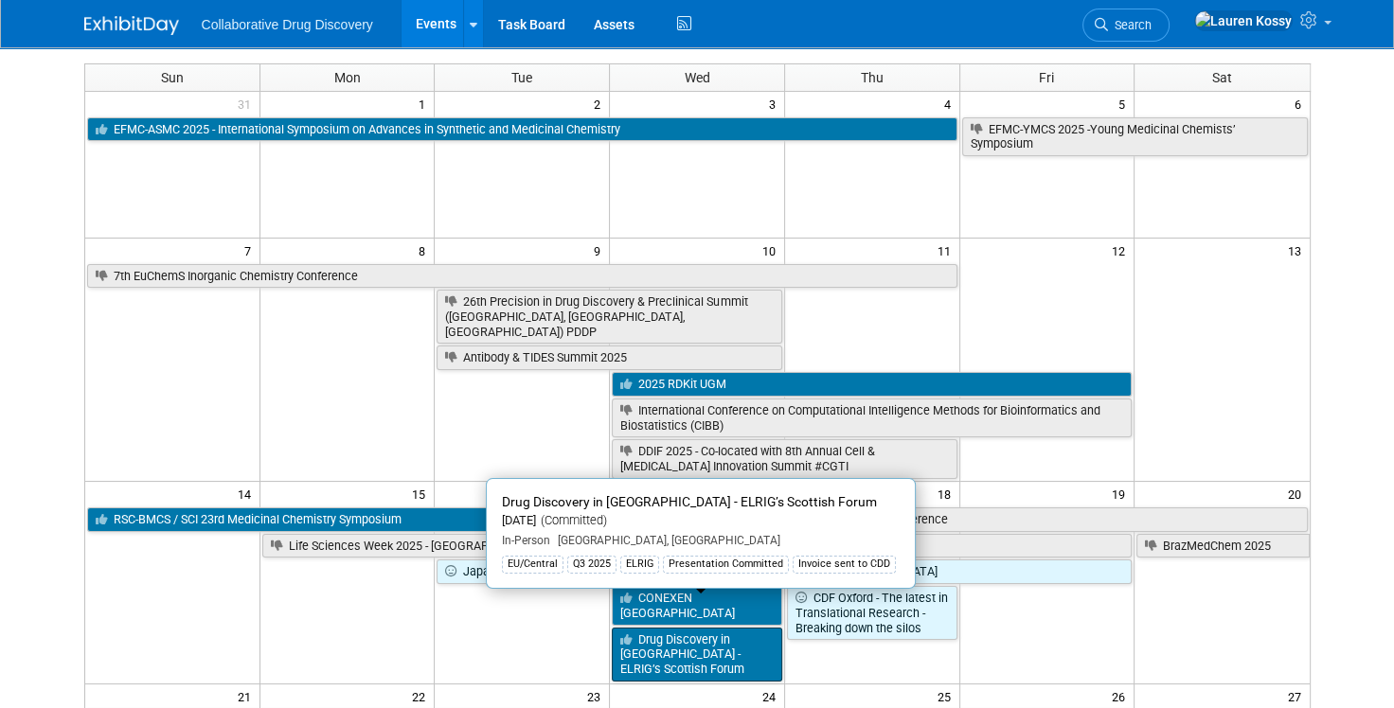
click at [722, 628] on link "Drug Discovery in Scotland - ELRIG’s Scottish Forum" at bounding box center [697, 655] width 170 height 54
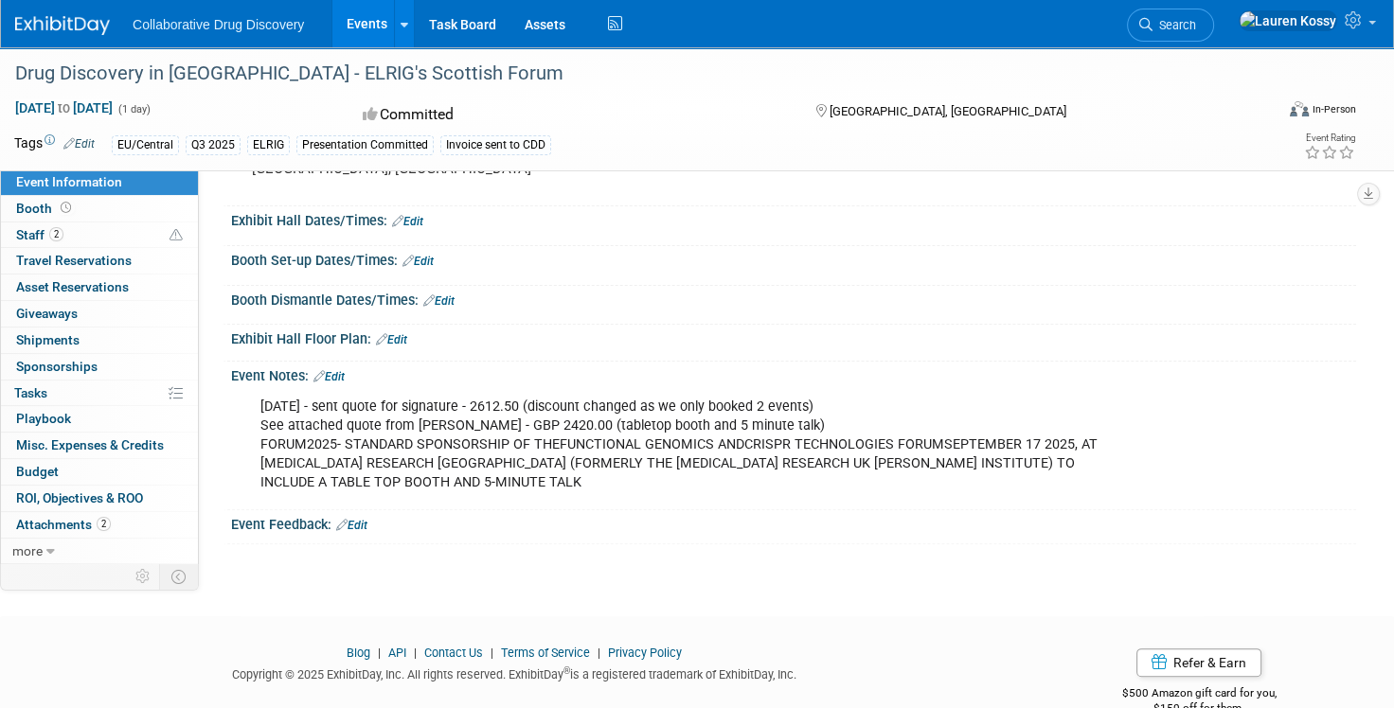
scroll to position [509, 0]
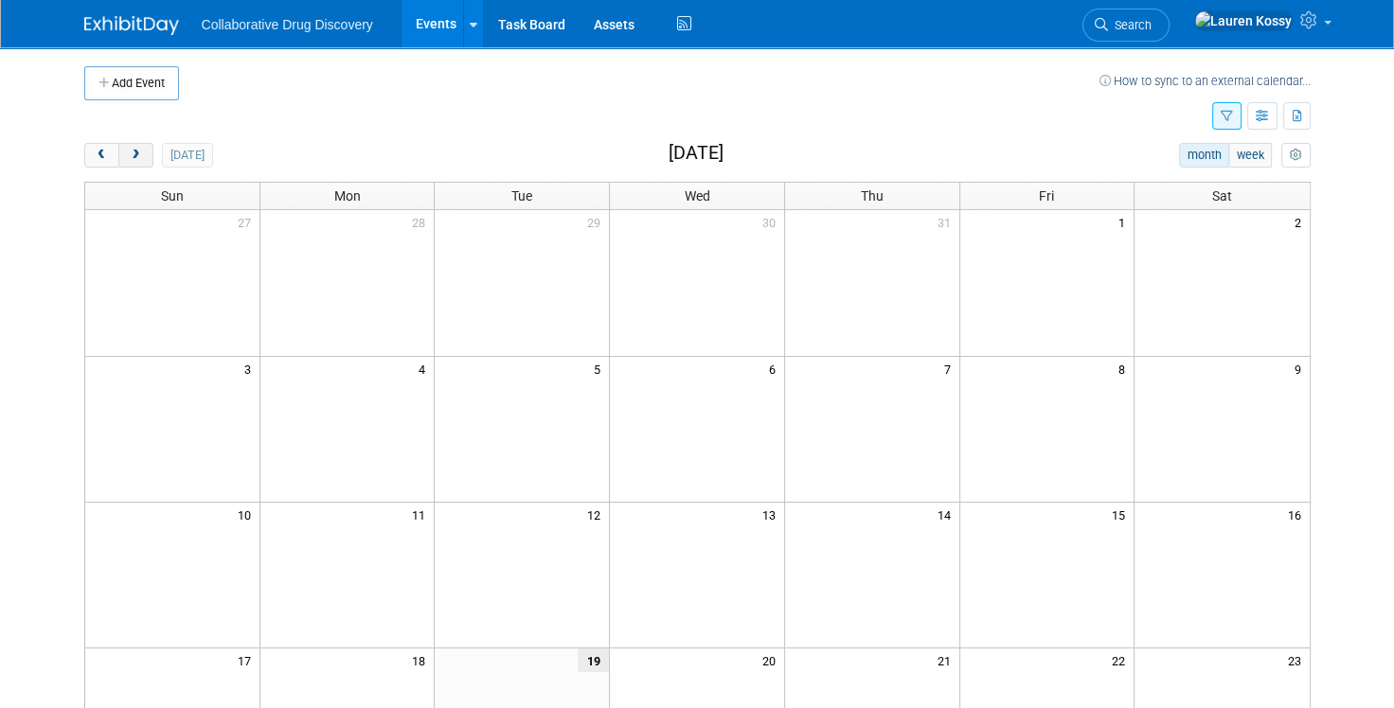
click at [129, 160] on span "next" at bounding box center [136, 156] width 14 height 12
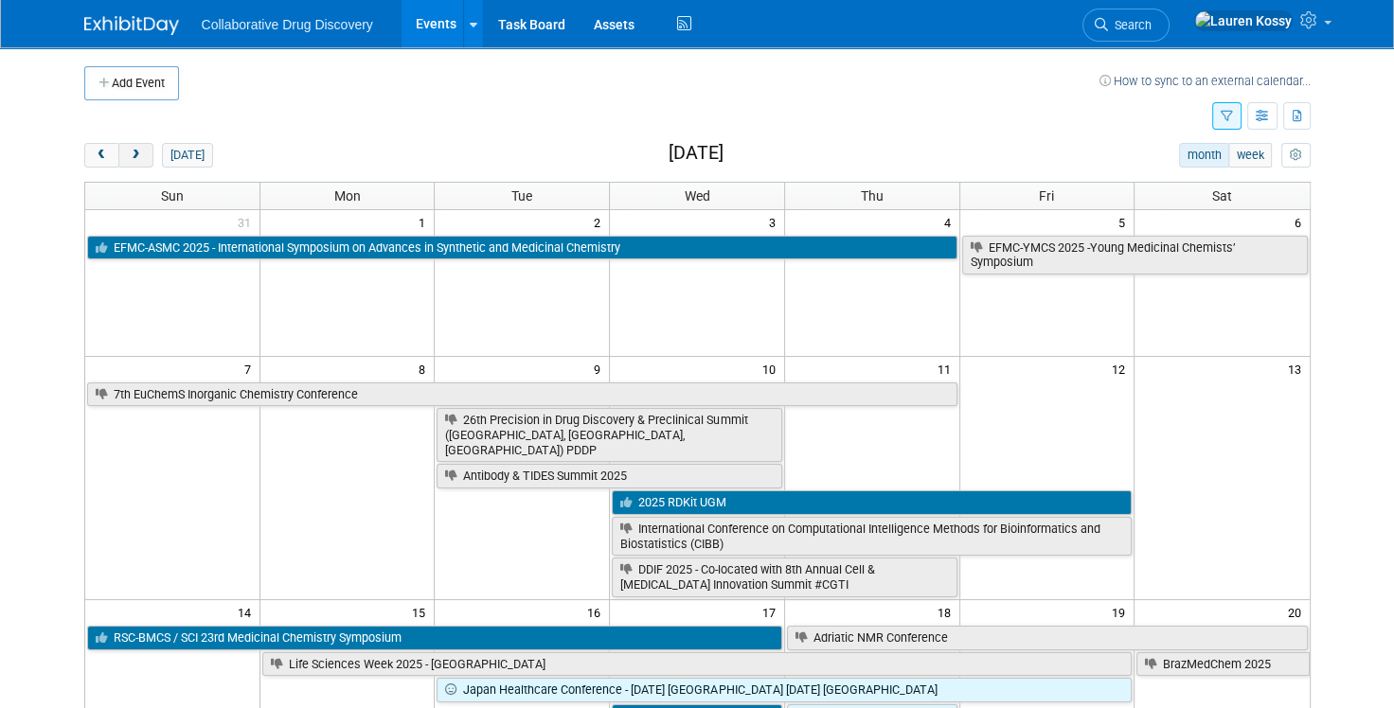
click at [130, 164] on button "next" at bounding box center [135, 155] width 35 height 25
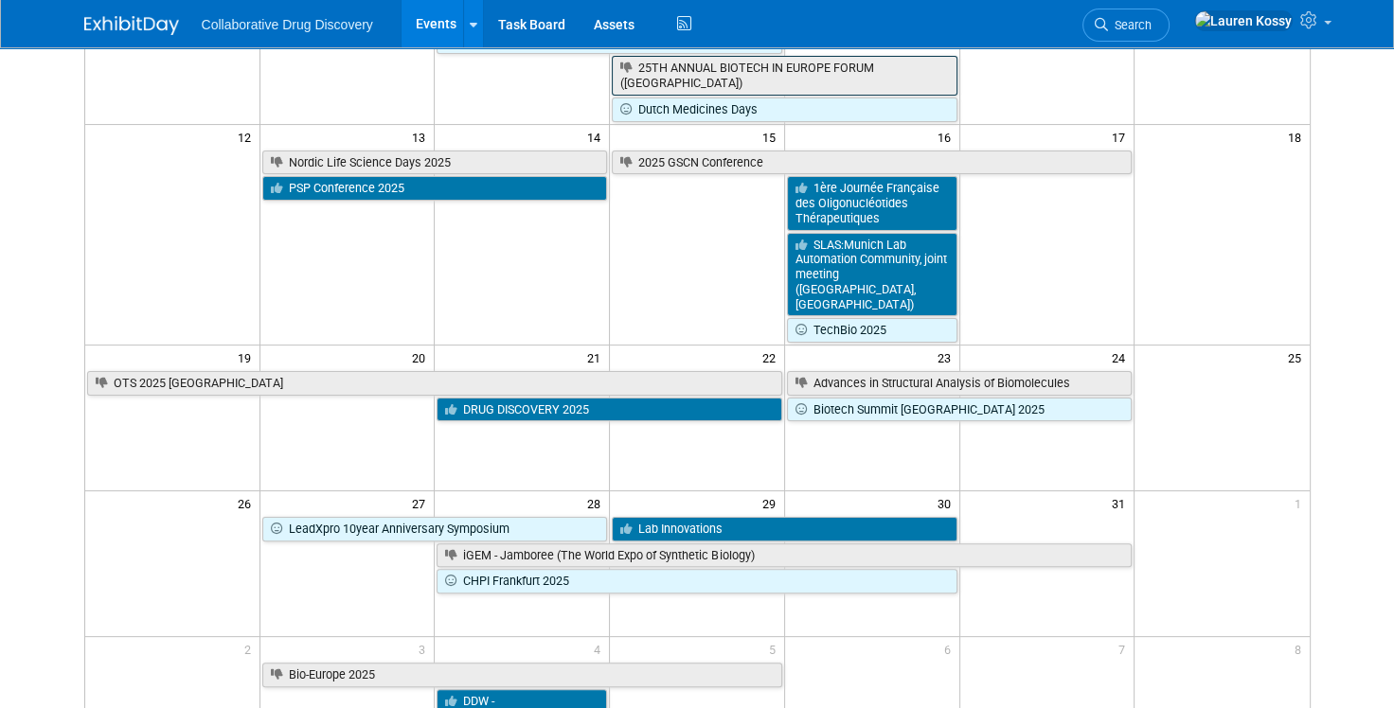
scroll to position [432, 0]
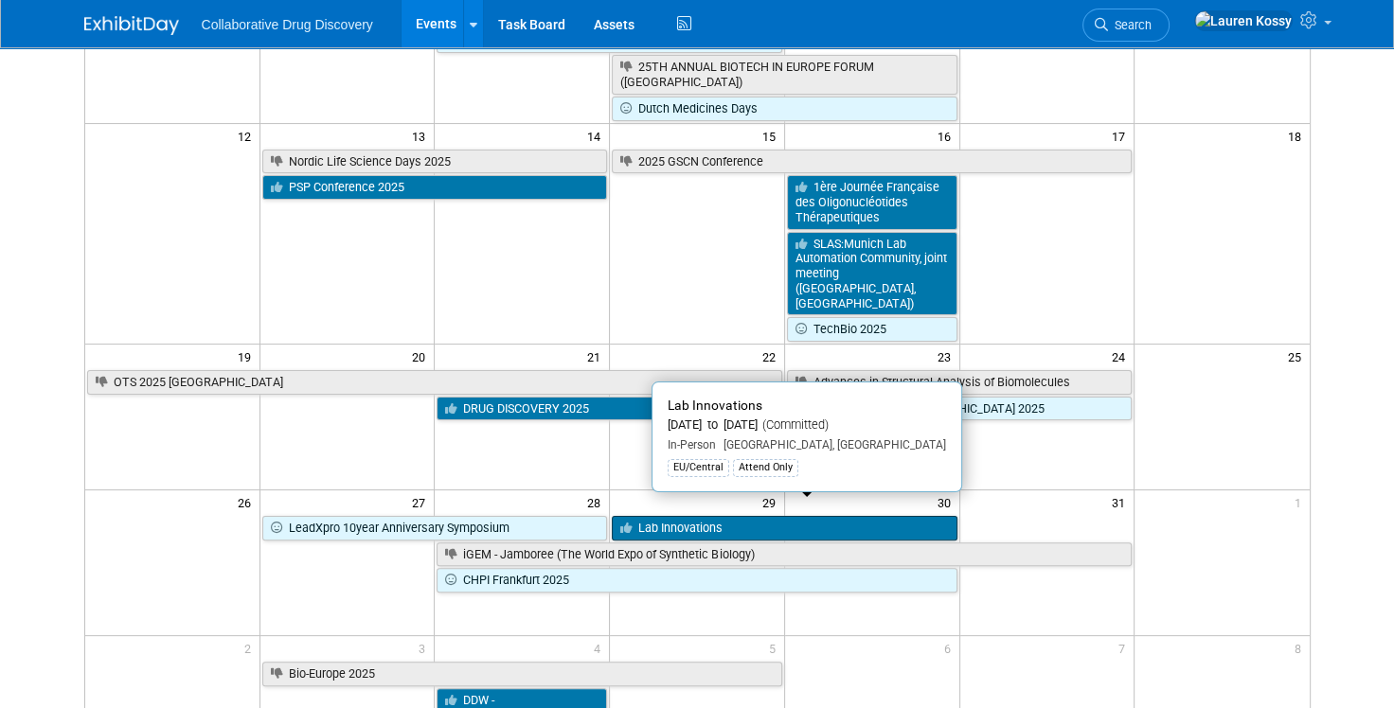
click at [654, 518] on link "Lab Innovations" at bounding box center [784, 528] width 345 height 25
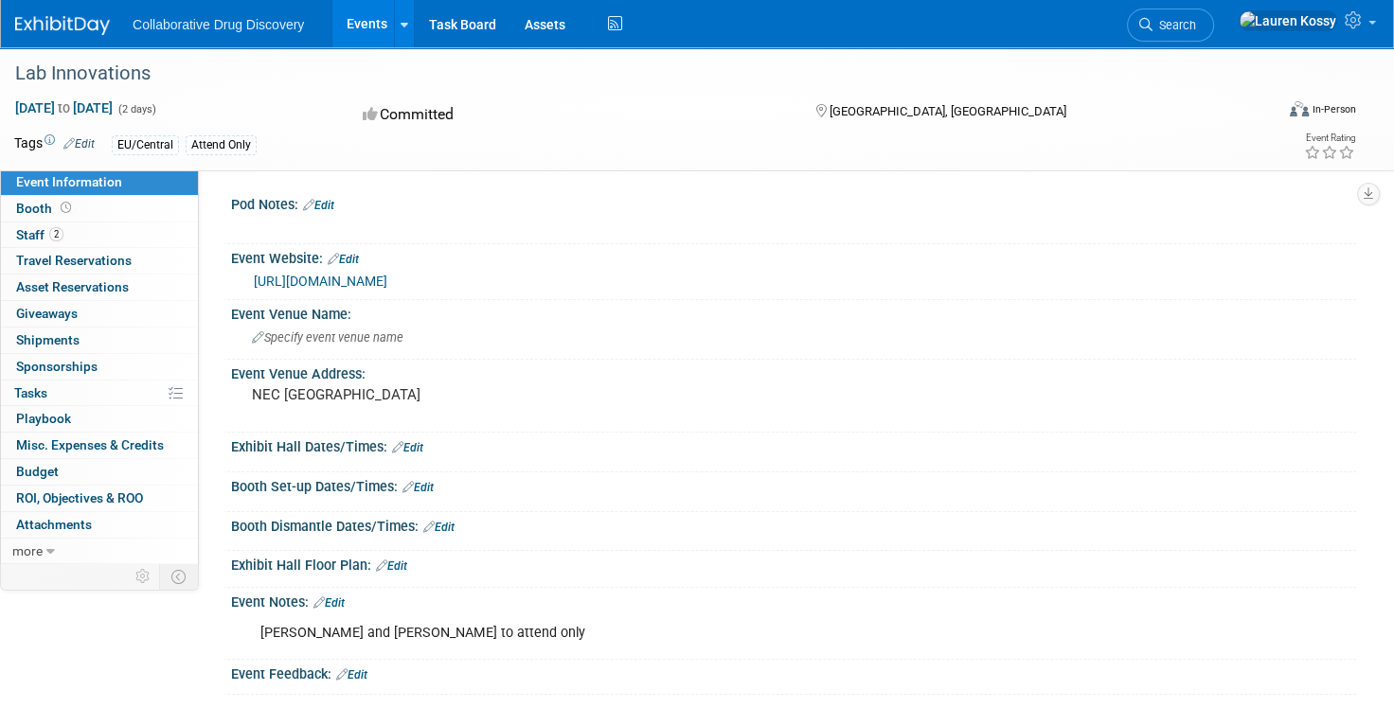
click at [365, 277] on link "[URL][DOMAIN_NAME]" at bounding box center [320, 281] width 133 height 15
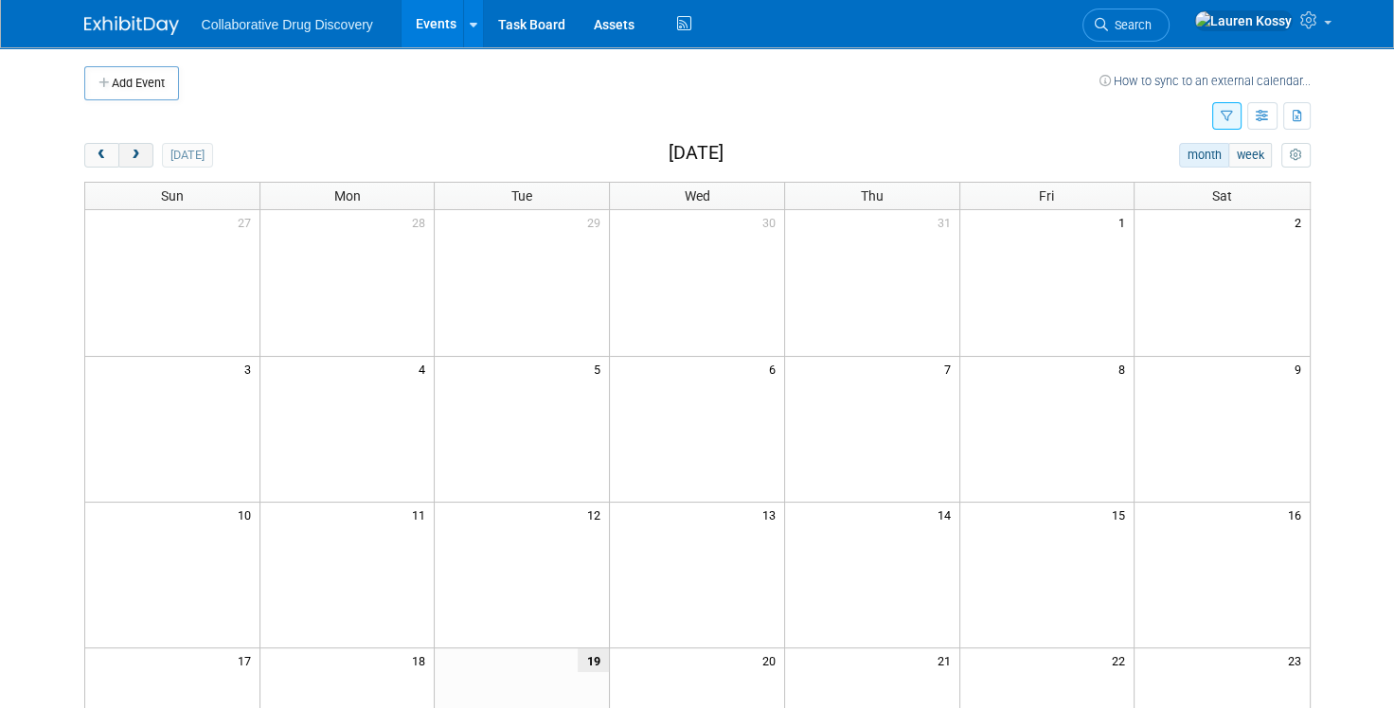
click at [149, 154] on button "next" at bounding box center [135, 155] width 35 height 25
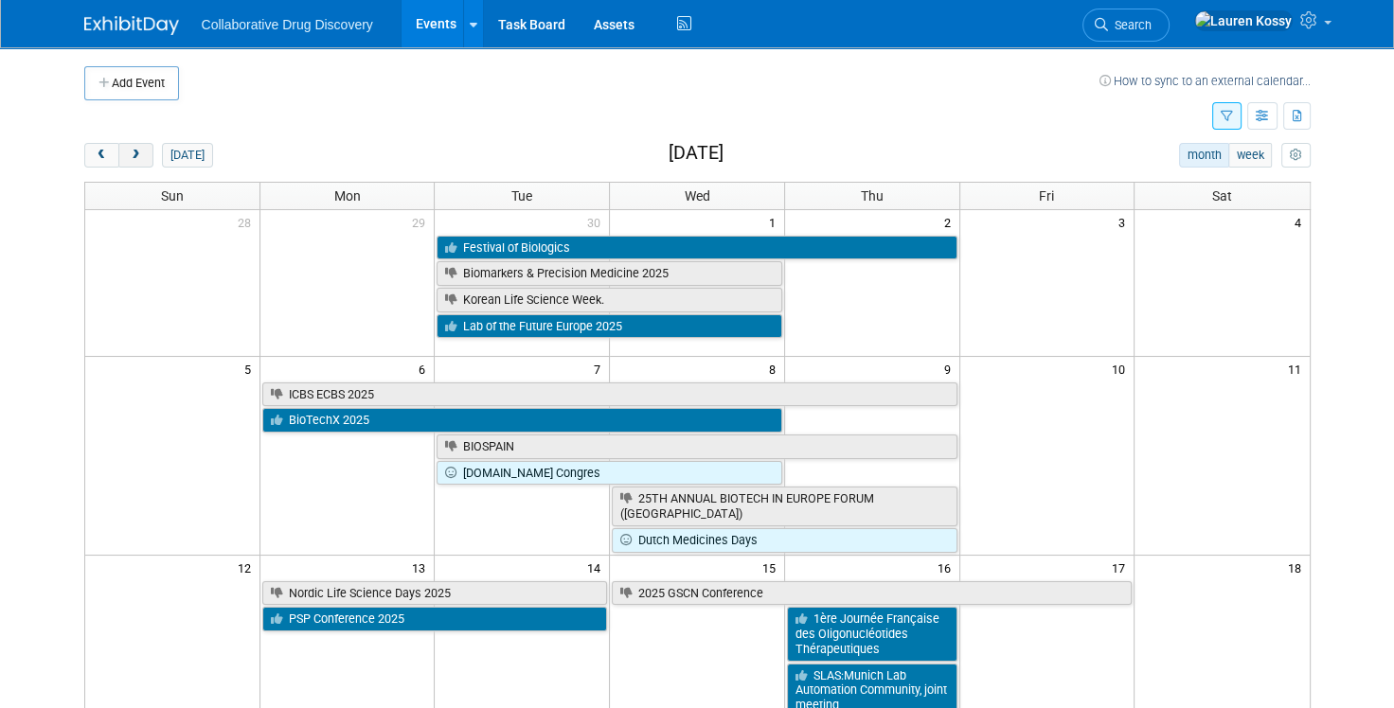
click at [147, 160] on button "next" at bounding box center [135, 155] width 35 height 25
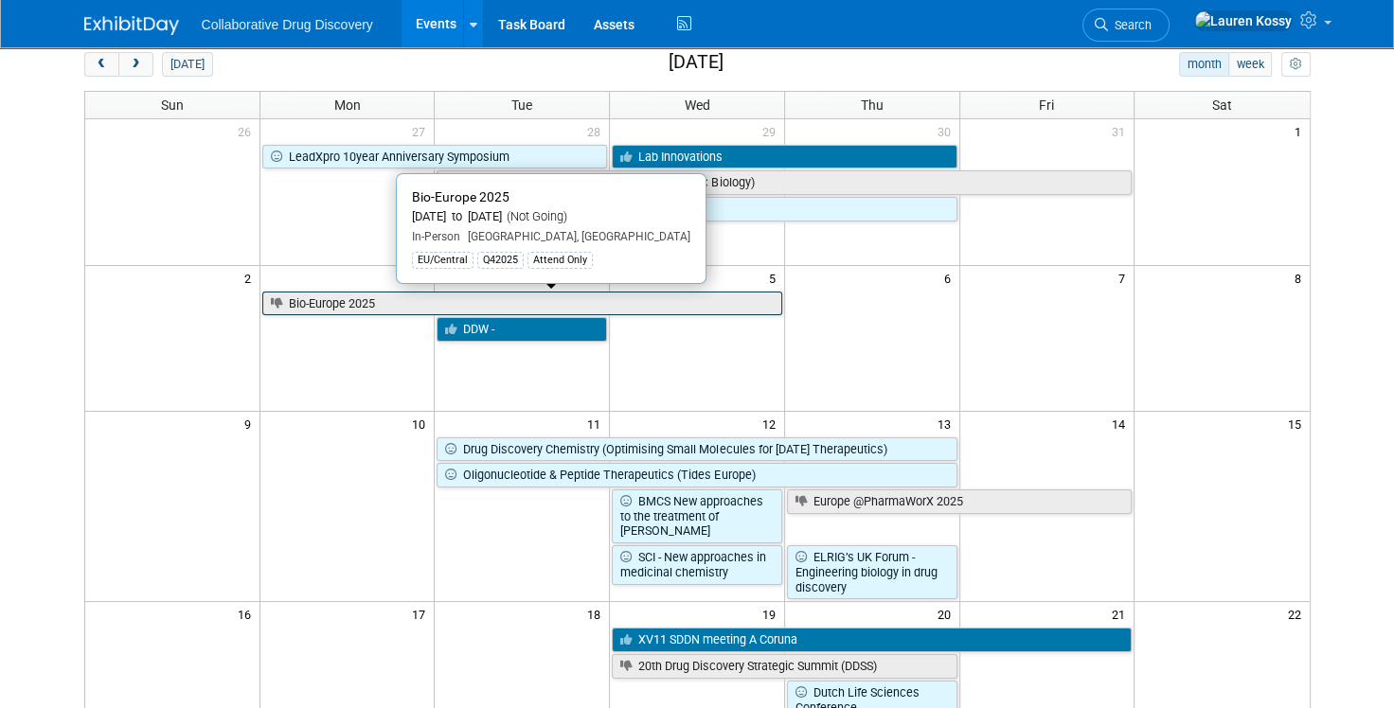
scroll to position [118, 0]
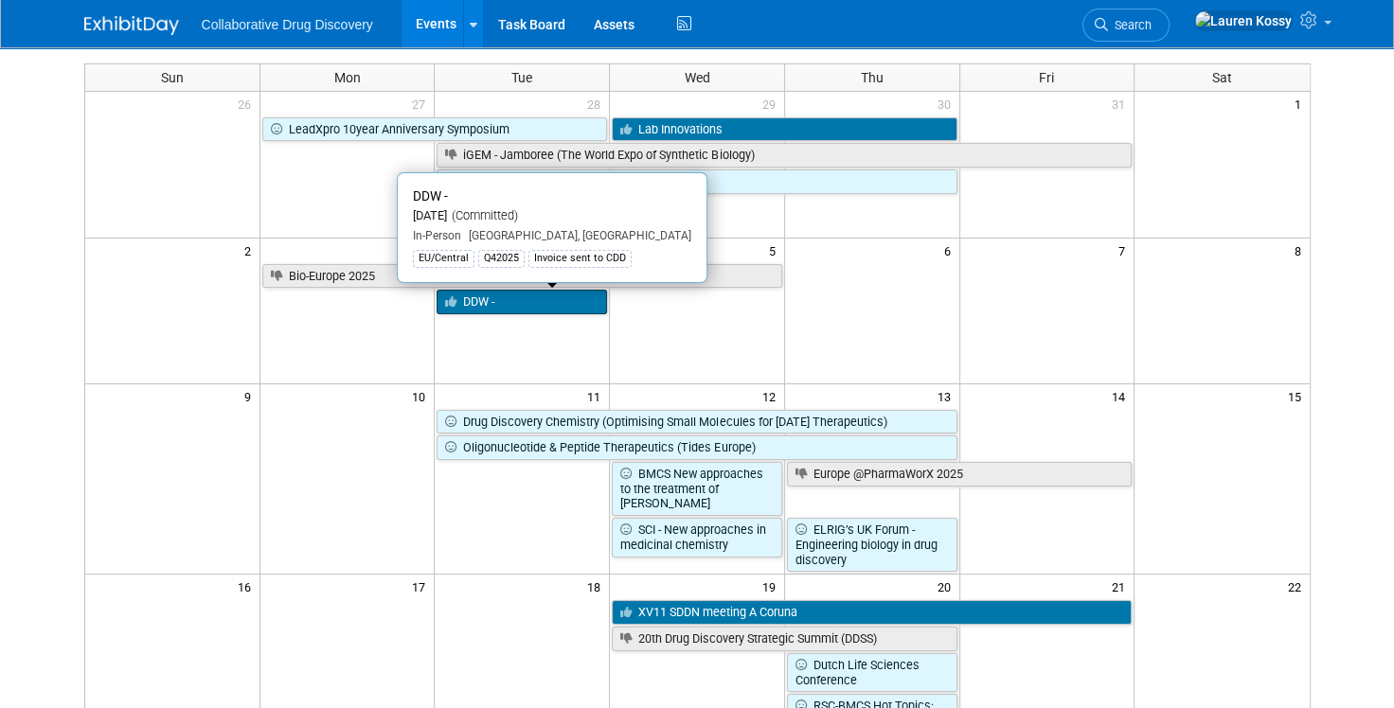
click at [533, 311] on link "DDW -" at bounding box center [521, 302] width 170 height 25
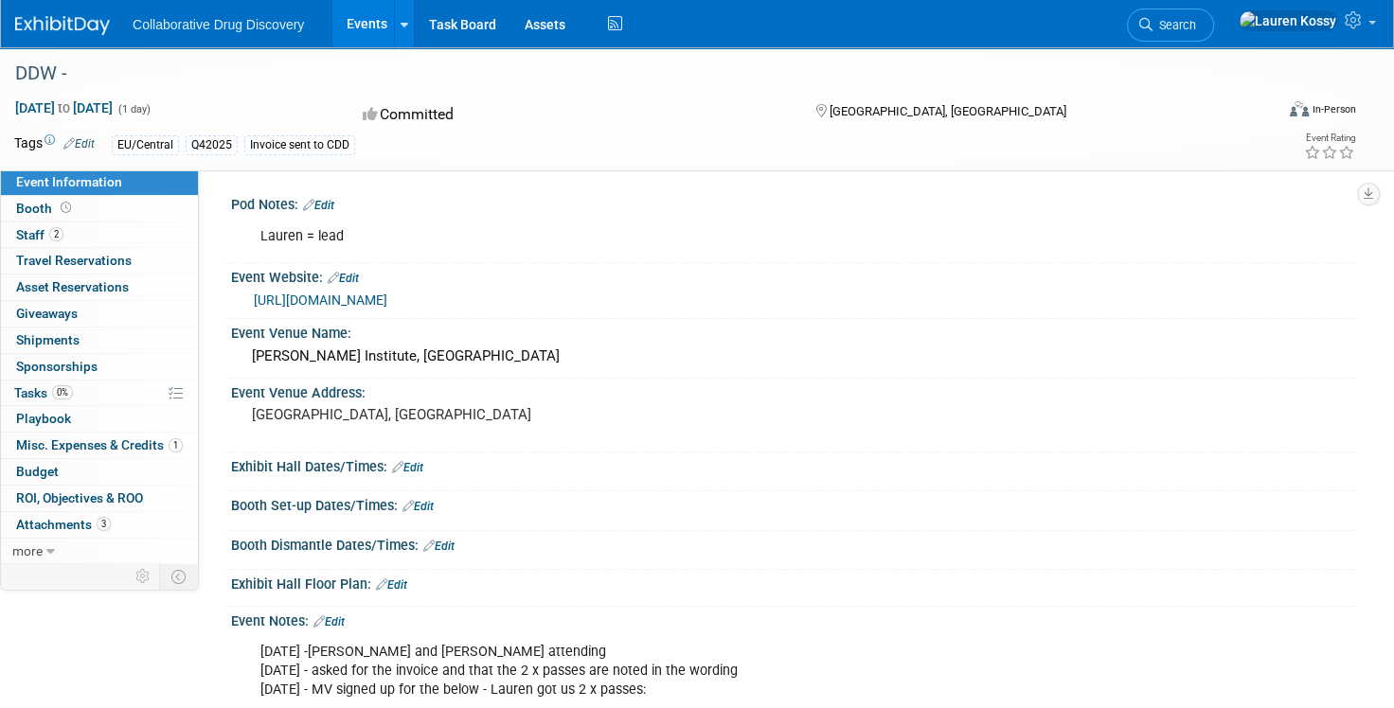
click at [387, 301] on link "[URL][DOMAIN_NAME]" at bounding box center [320, 300] width 133 height 15
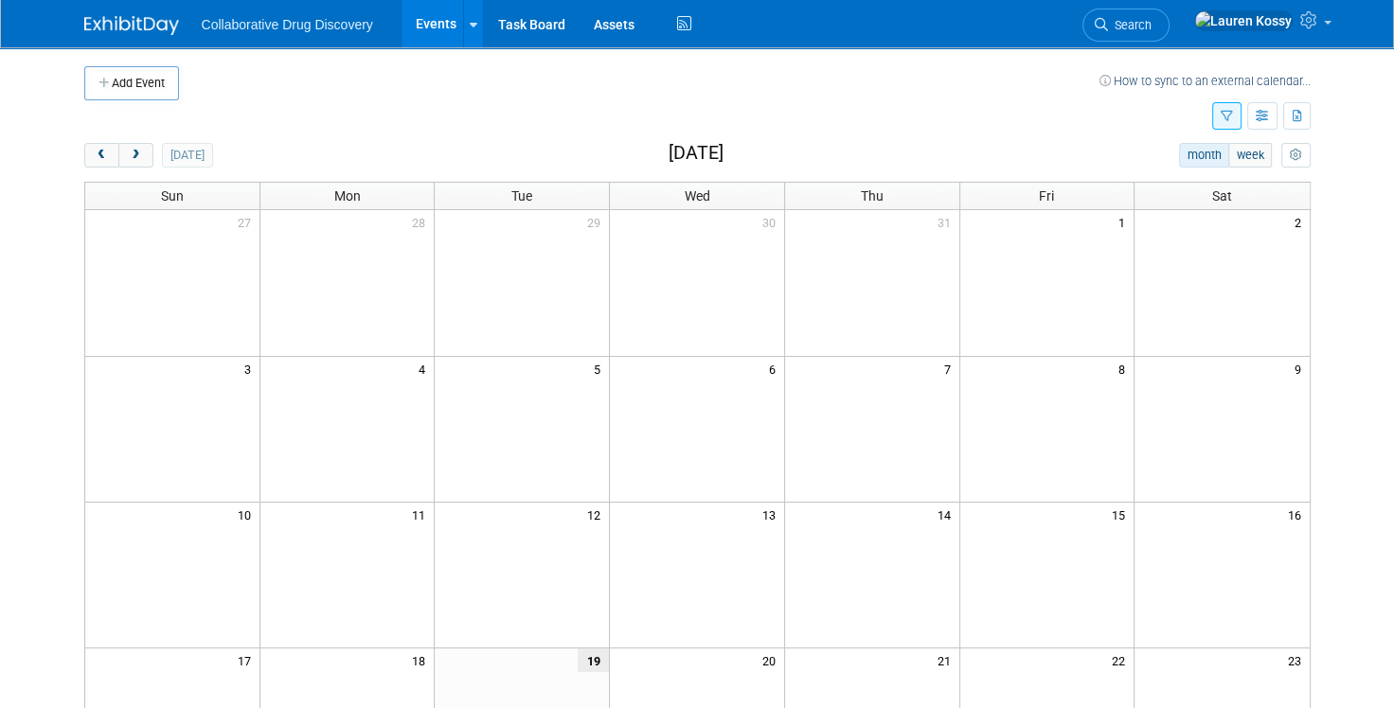
drag, startPoint x: 1215, startPoint y: 116, endPoint x: 1203, endPoint y: 197, distance: 81.3
click at [1214, 116] on button "button" at bounding box center [1226, 115] width 29 height 27
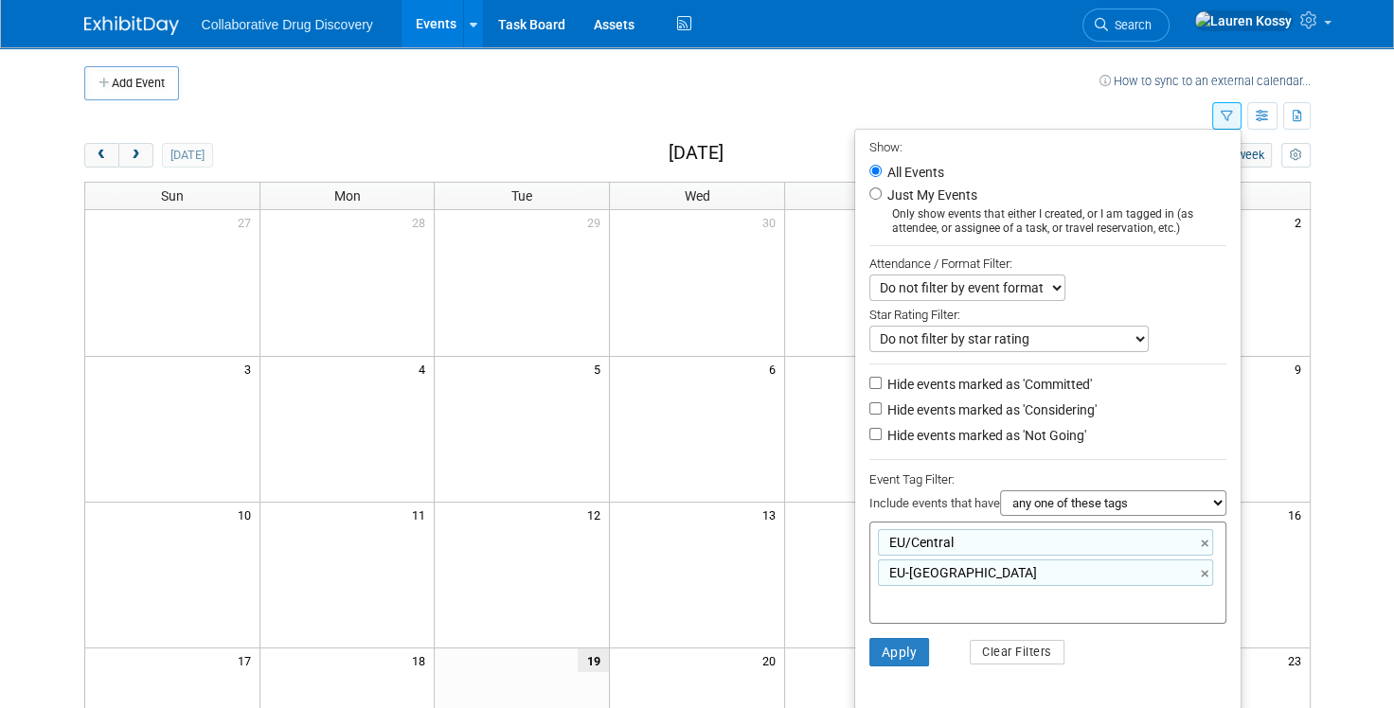
click at [934, 210] on div "Only show events that either I created, or I am tagged in (as attendee, or assi…" at bounding box center [1047, 221] width 357 height 28
click at [861, 176] on li "All Events" at bounding box center [1047, 169] width 385 height 23
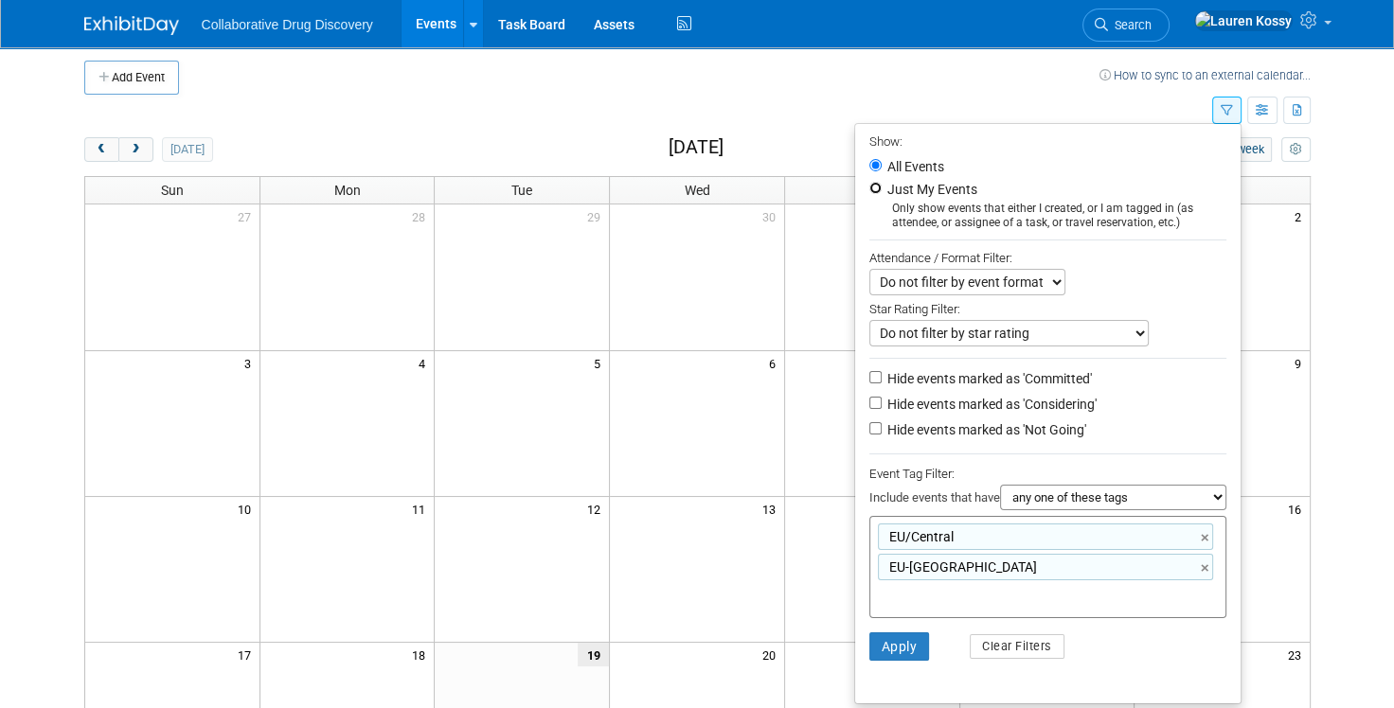
click at [869, 186] on input "Just My Events" at bounding box center [875, 188] width 12 height 12
radio input "true"
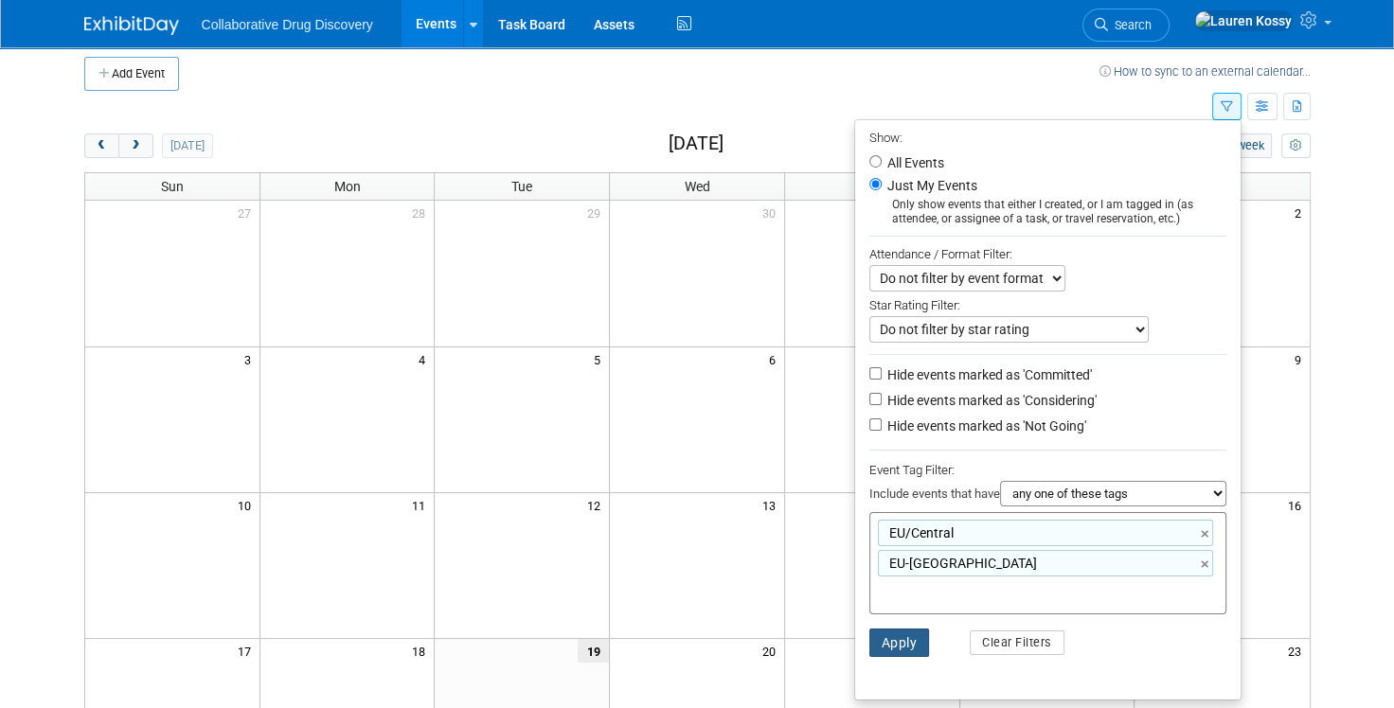
click at [904, 645] on button "Apply" at bounding box center [899, 643] width 61 height 28
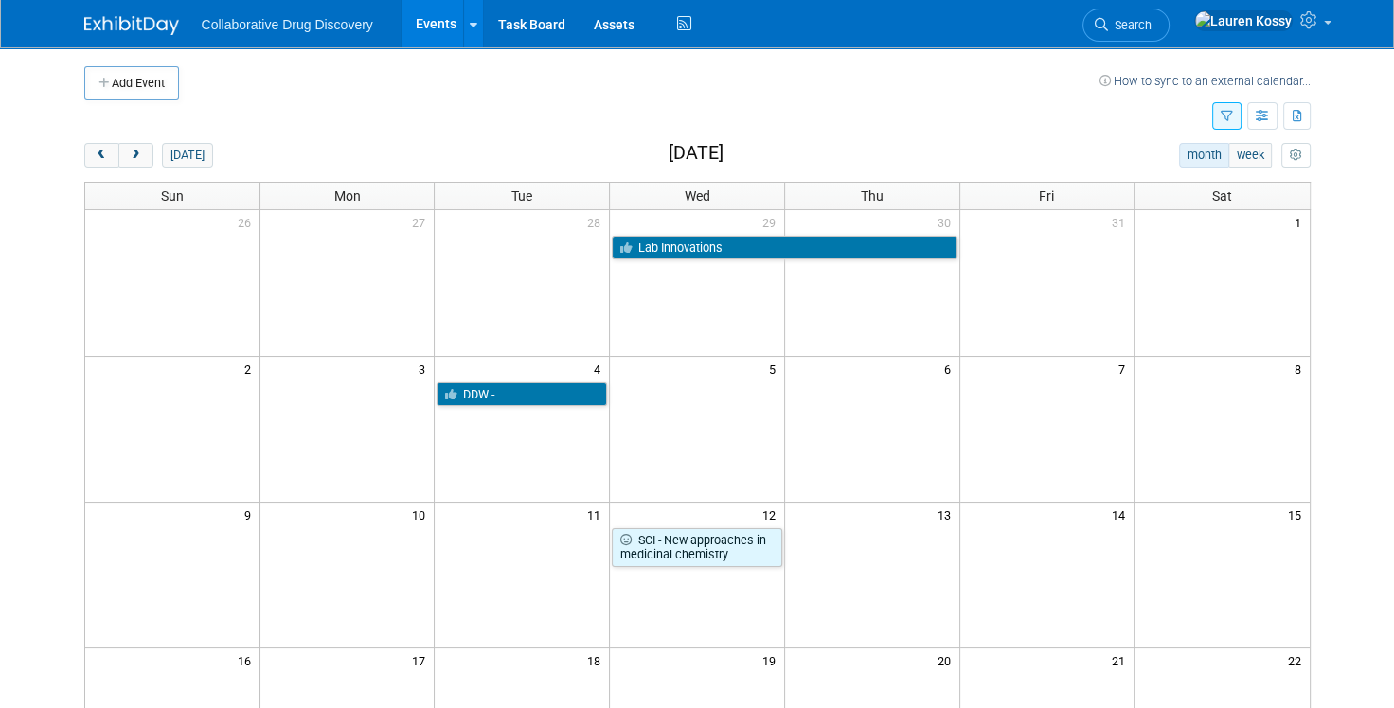
click at [140, 153] on span "next" at bounding box center [136, 156] width 14 height 12
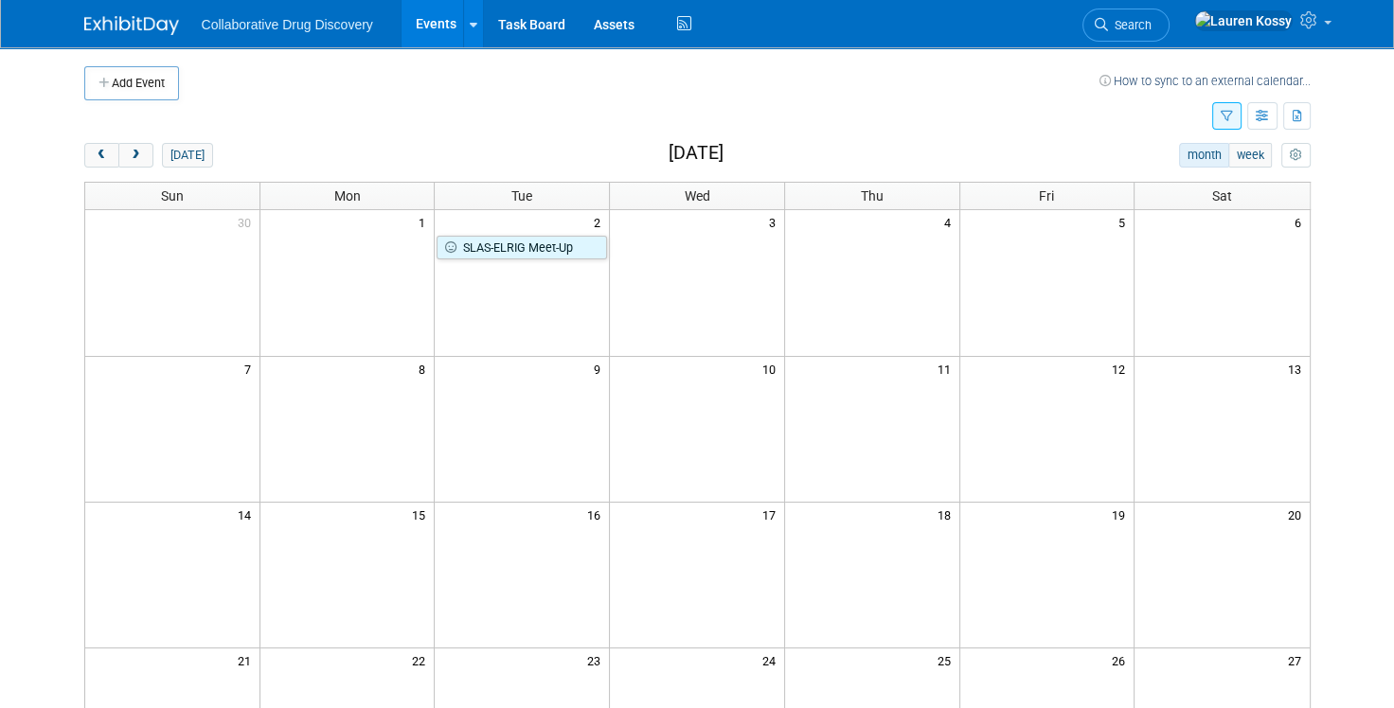
drag, startPoint x: 106, startPoint y: 158, endPoint x: 158, endPoint y: 141, distance: 54.8
click at [107, 158] on span "prev" at bounding box center [102, 156] width 14 height 12
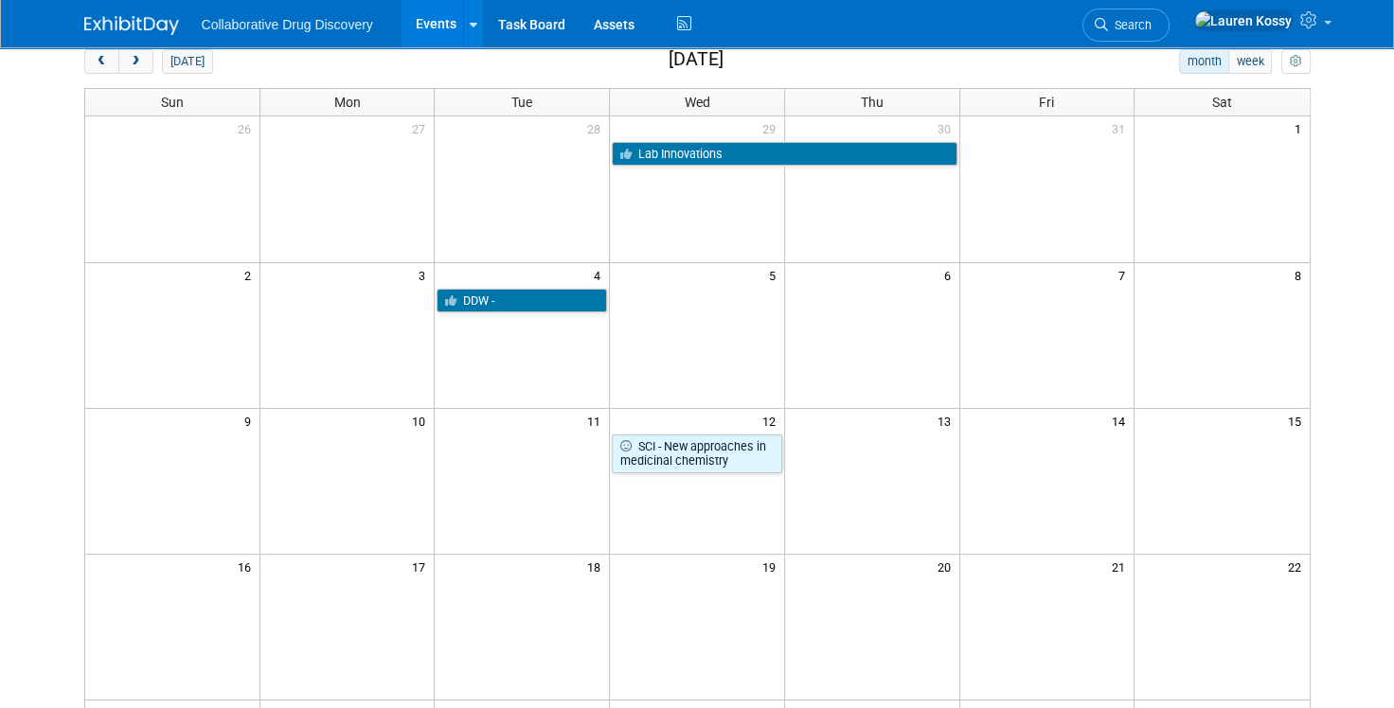
scroll to position [91, 0]
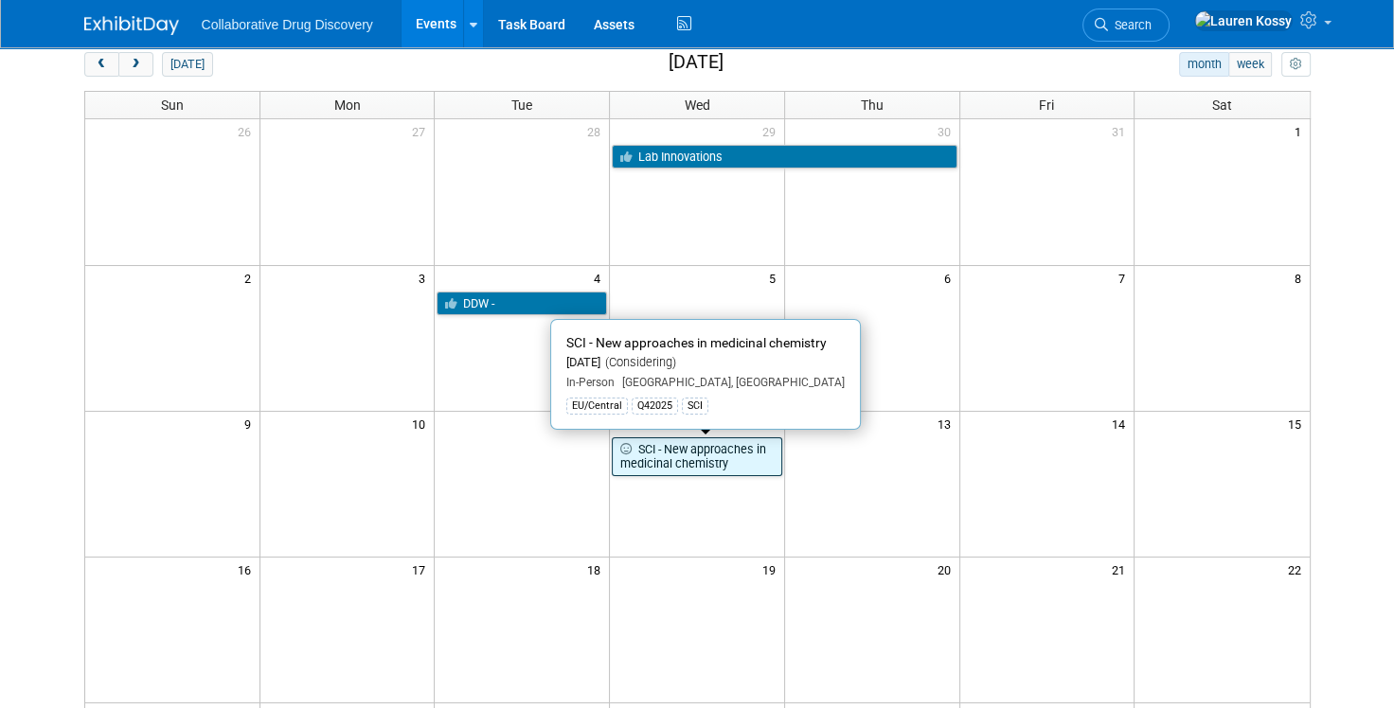
click at [672, 457] on link "SCI - New approaches in medicinal chemistry" at bounding box center [697, 456] width 170 height 39
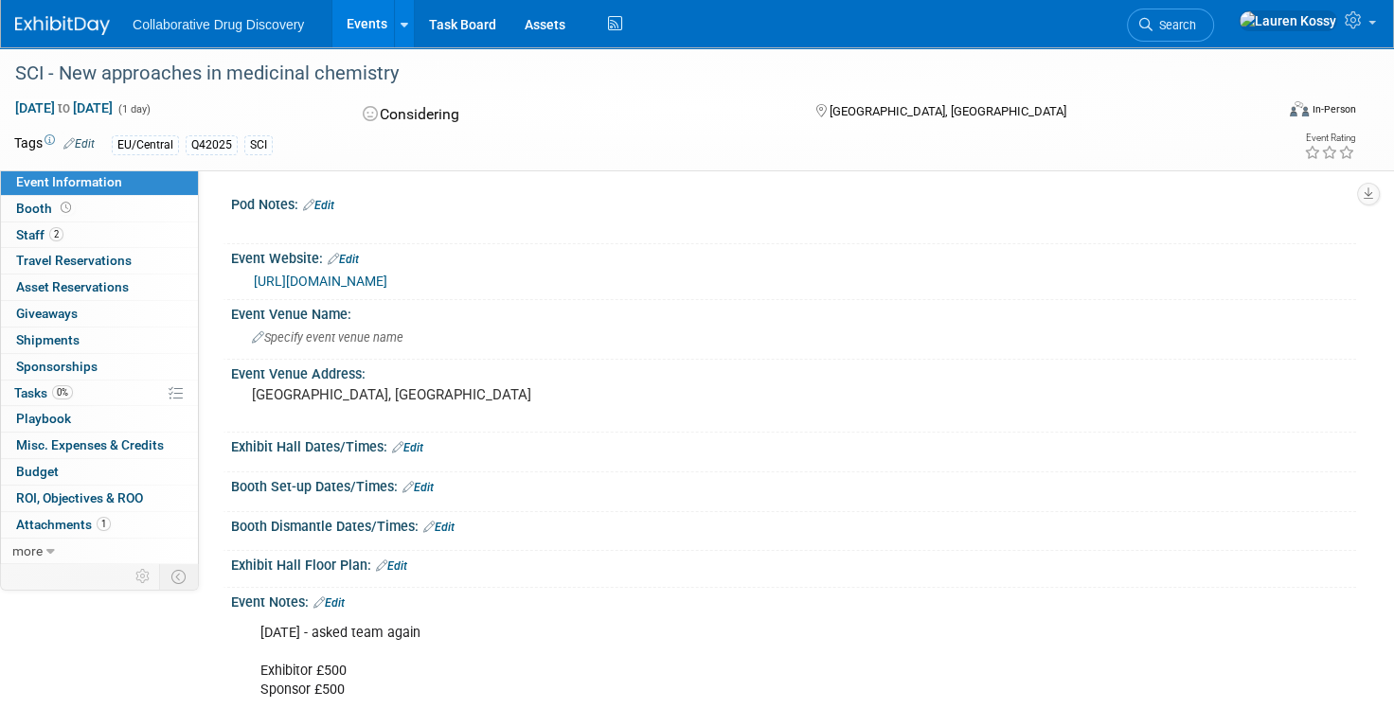
click at [387, 288] on link "https://www.soci.org/events/young-chemists-panel/2025/new-approaches-in-medicin…" at bounding box center [320, 281] width 133 height 15
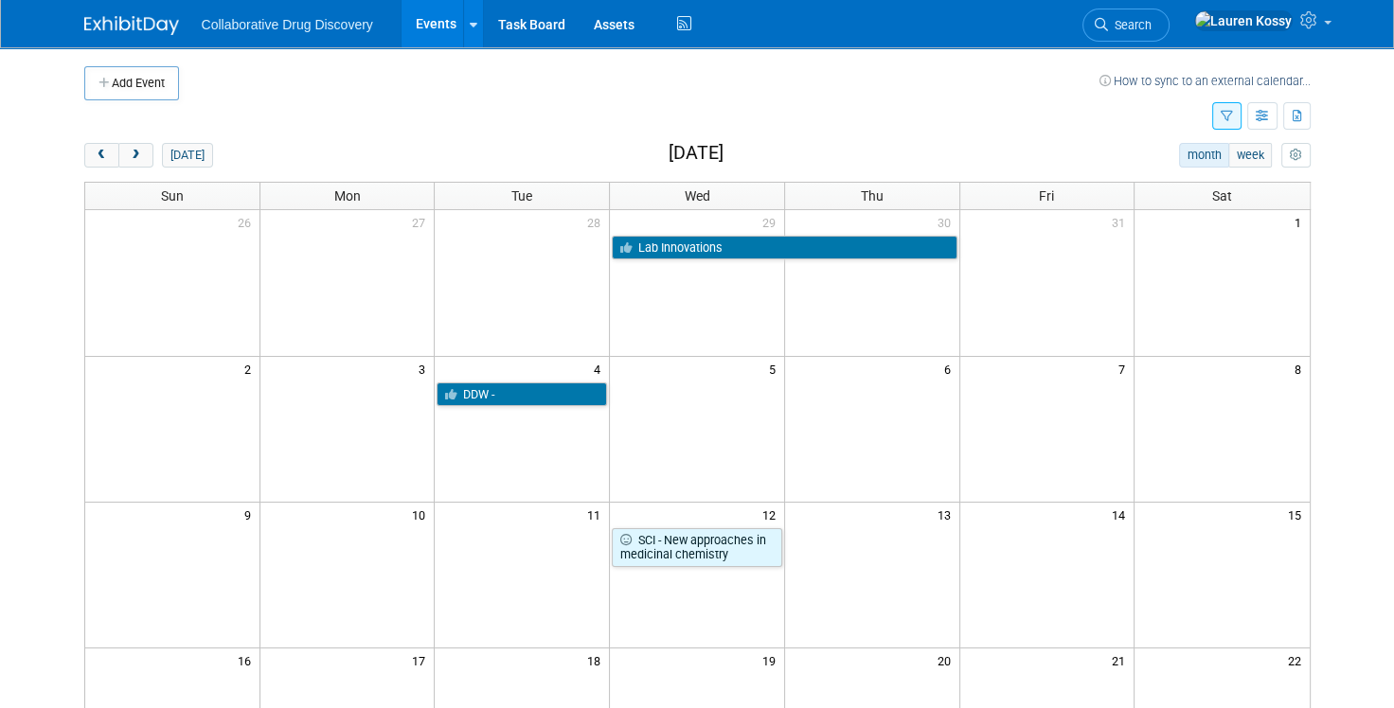
click at [1225, 120] on icon "button" at bounding box center [1226, 117] width 12 height 12
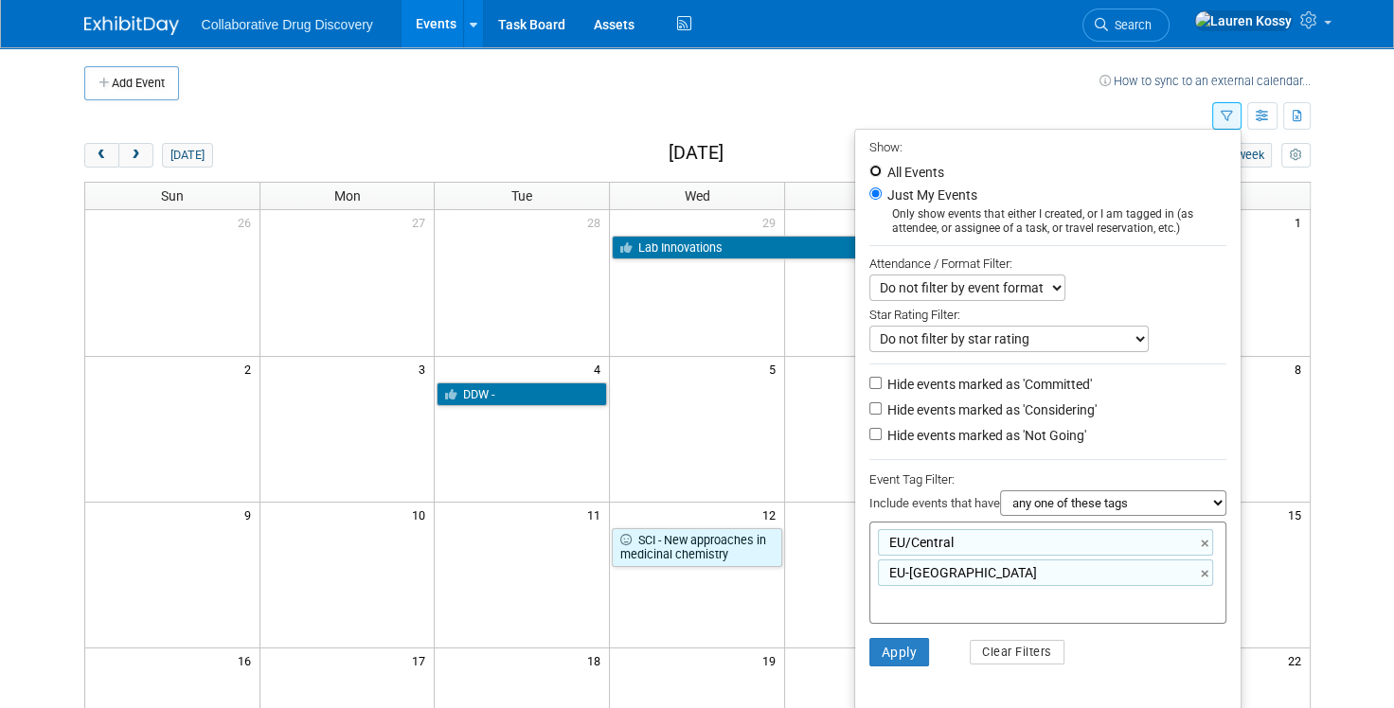
click at [869, 168] on input "All Events" at bounding box center [875, 171] width 12 height 12
radio input "true"
click at [900, 656] on button "Apply" at bounding box center [899, 652] width 61 height 28
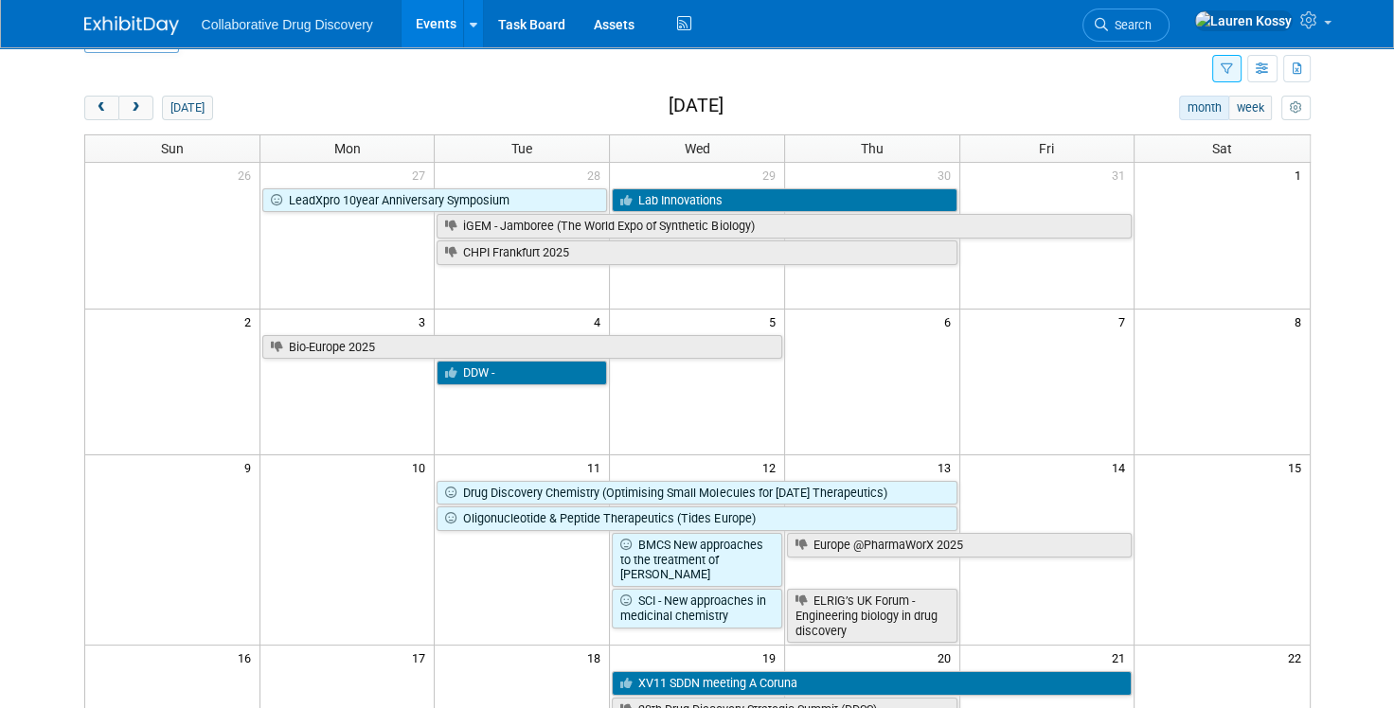
scroll to position [56, 0]
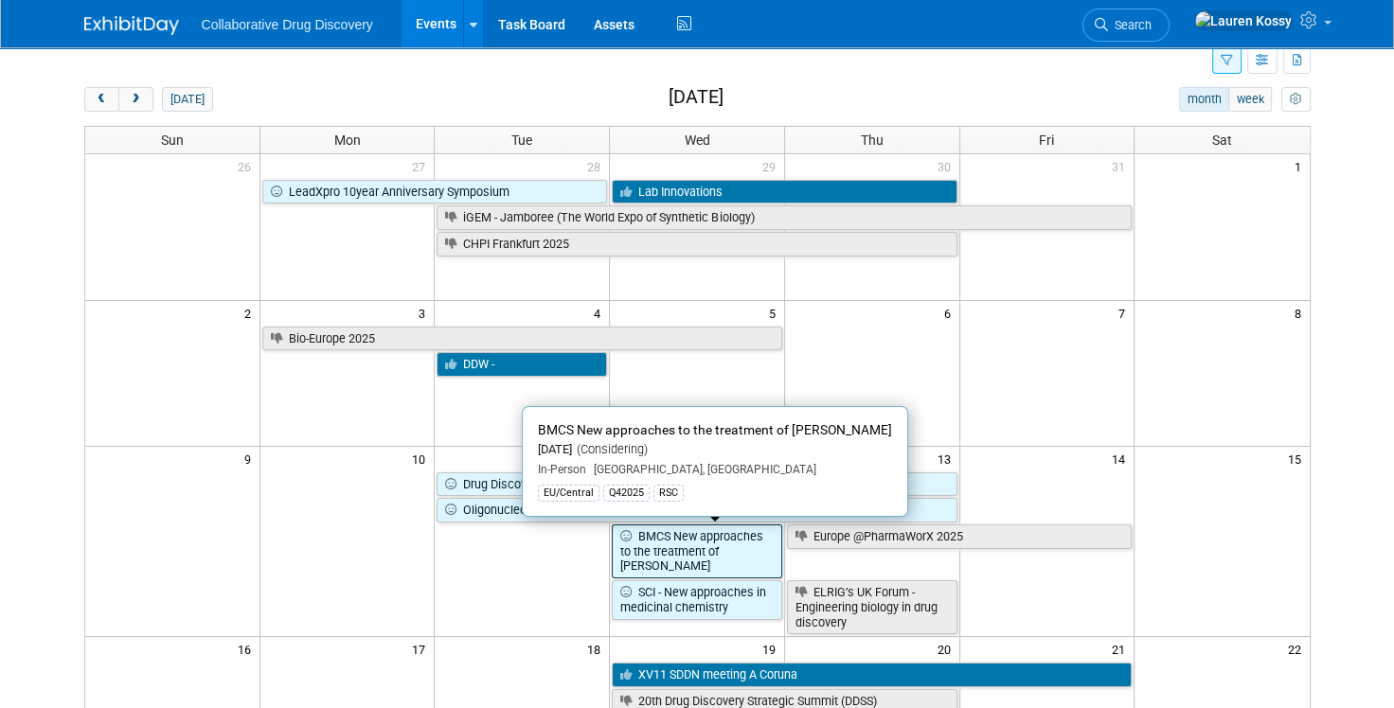
click at [694, 558] on link "BMCS New approaches to the treatment of [PERSON_NAME]" at bounding box center [697, 551] width 170 height 54
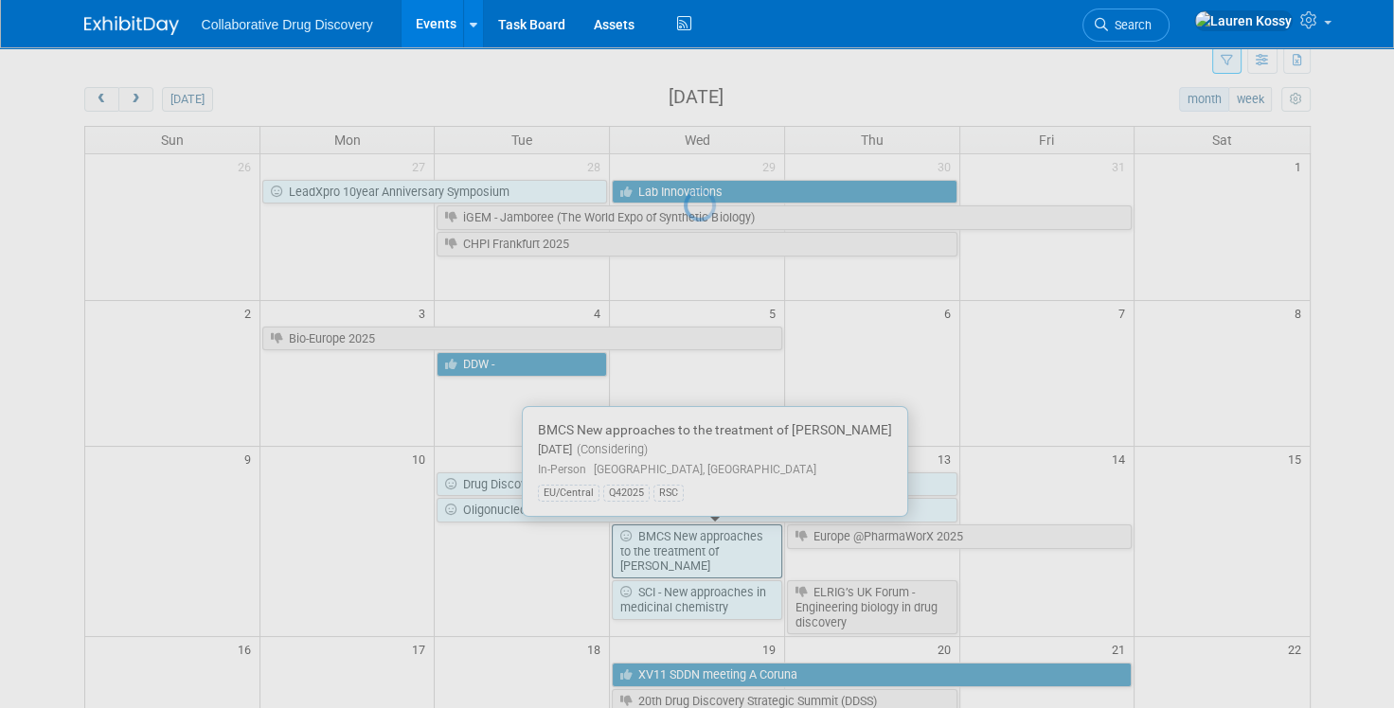
scroll to position [55, 0]
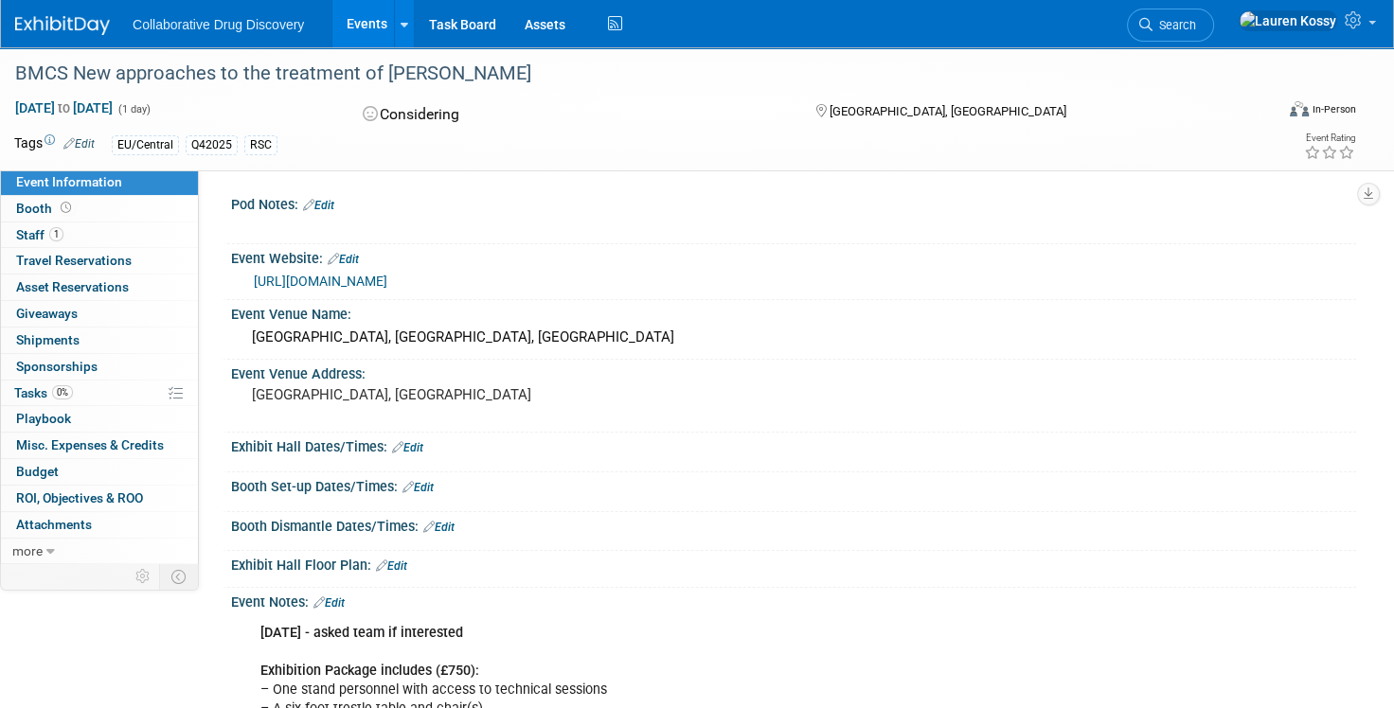
click at [387, 287] on link "https://www.rscbmcs.org/events/parkinsons25/" at bounding box center [320, 281] width 133 height 15
